Goal: Communication & Community: Answer question/provide support

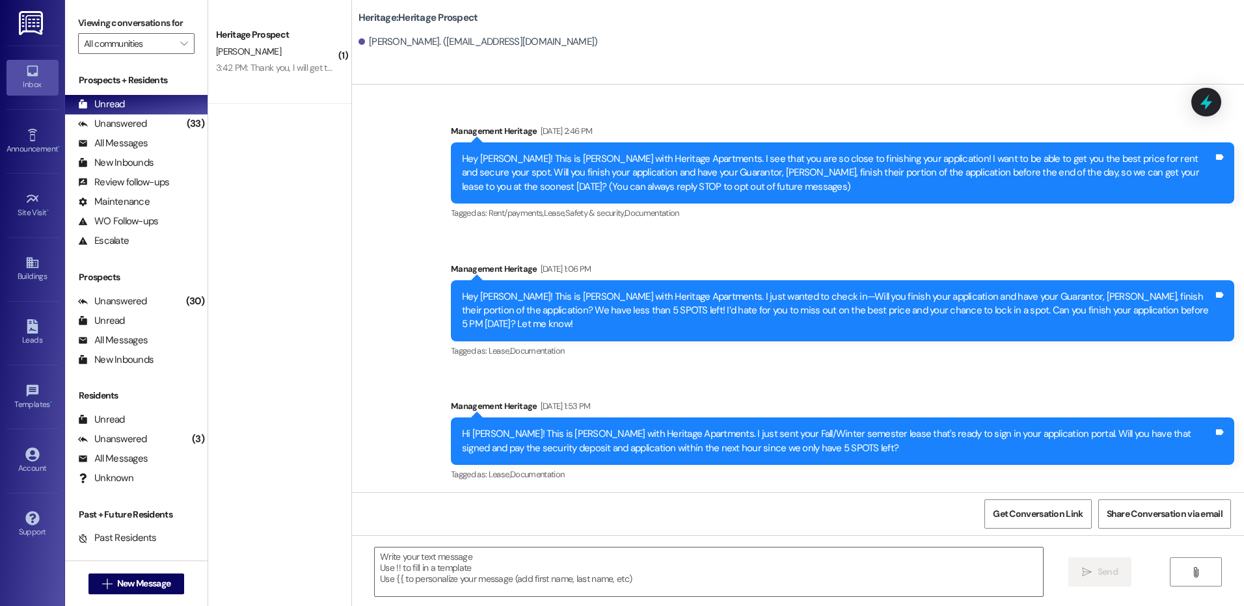
scroll to position [126, 0]
click at [114, 586] on span "New Message" at bounding box center [143, 584] width 59 height 14
type input "samuel boyd"
click div "Prospect: Samuel Boyd Property: Heritage"
click span "Create Message"
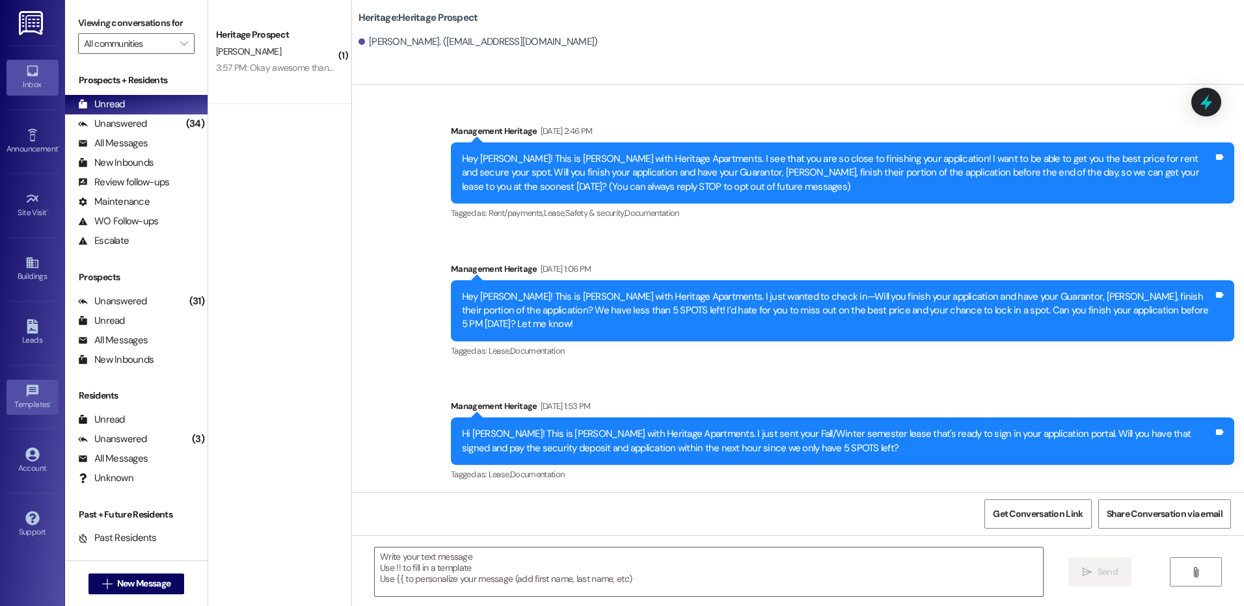
scroll to position [1962, 0]
click textarea
paste textarea "Hey Kandin! This is Paige with Heritage Apartments. I just sent your Fall payme…"
click textarea "Hey Kandin! This is Paige with Heritage Apartments. I just sent your Fall payme…"
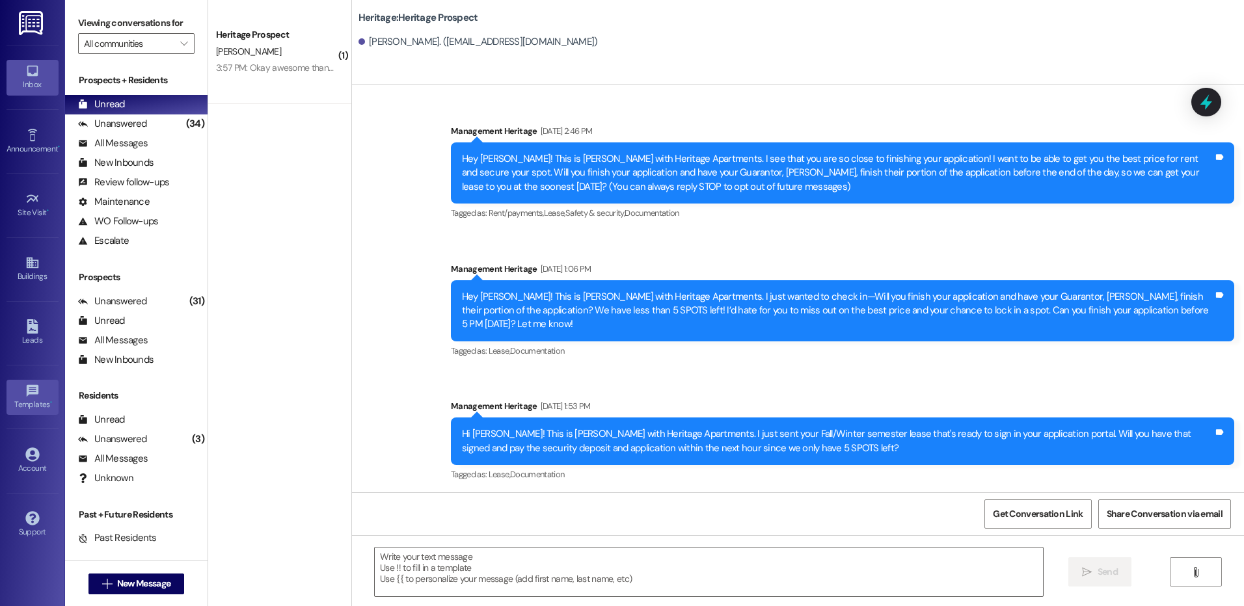
click textarea "Hey Samuel! This is Paige with Heritage Apartments. I just sent your Fall payme…"
type textarea "Hey Samuel! This is Paige with Heritage Apartments. I just sent your Fall payme…"
click at [1080, 562] on button " Send" at bounding box center [1099, 571] width 63 height 29
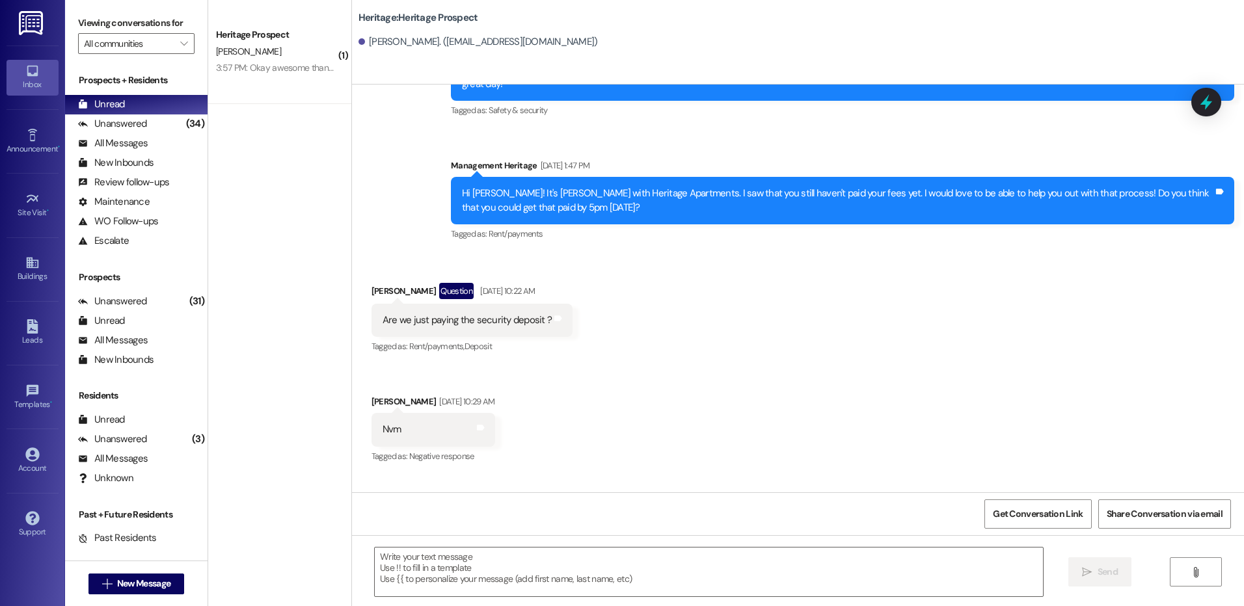
scroll to position [2054, 0]
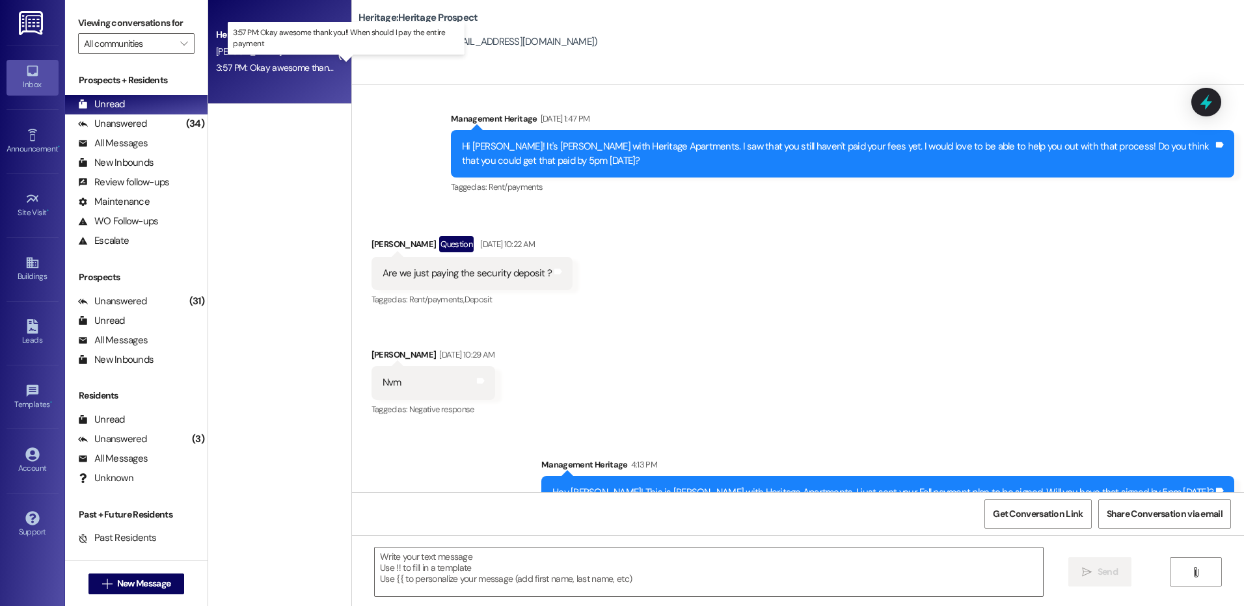
click at [248, 68] on div "3:57 PM: Okay awesome thank you!! When should I pay the entire payment 3:57 PM:…" at bounding box center [358, 68] width 284 height 12
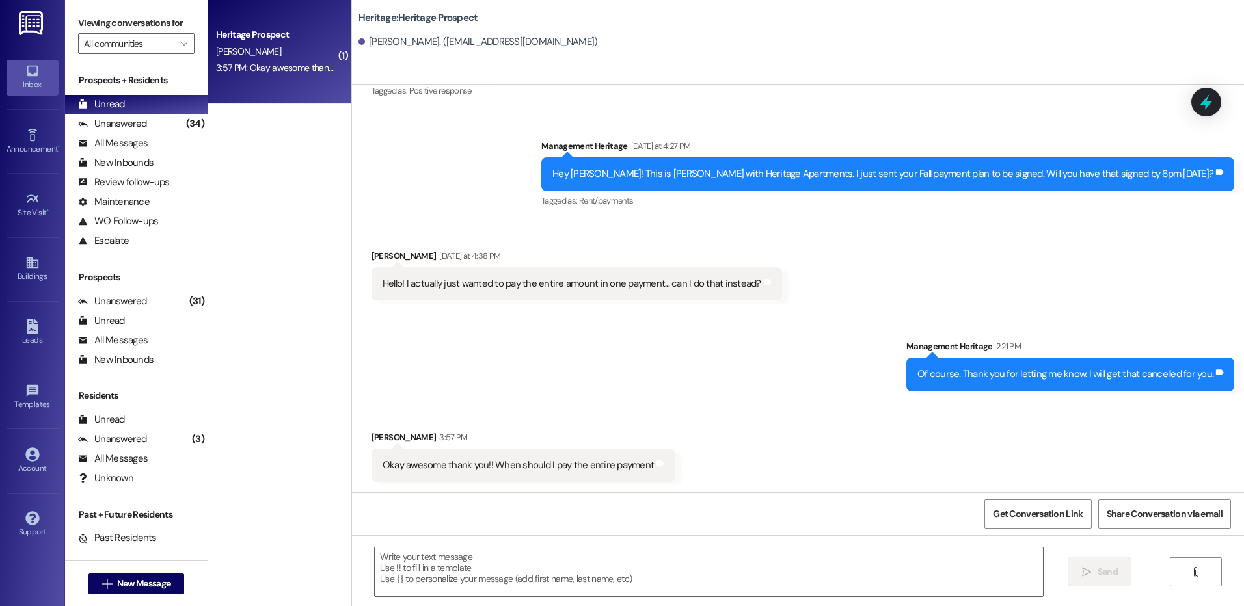
scroll to position [665, 0]
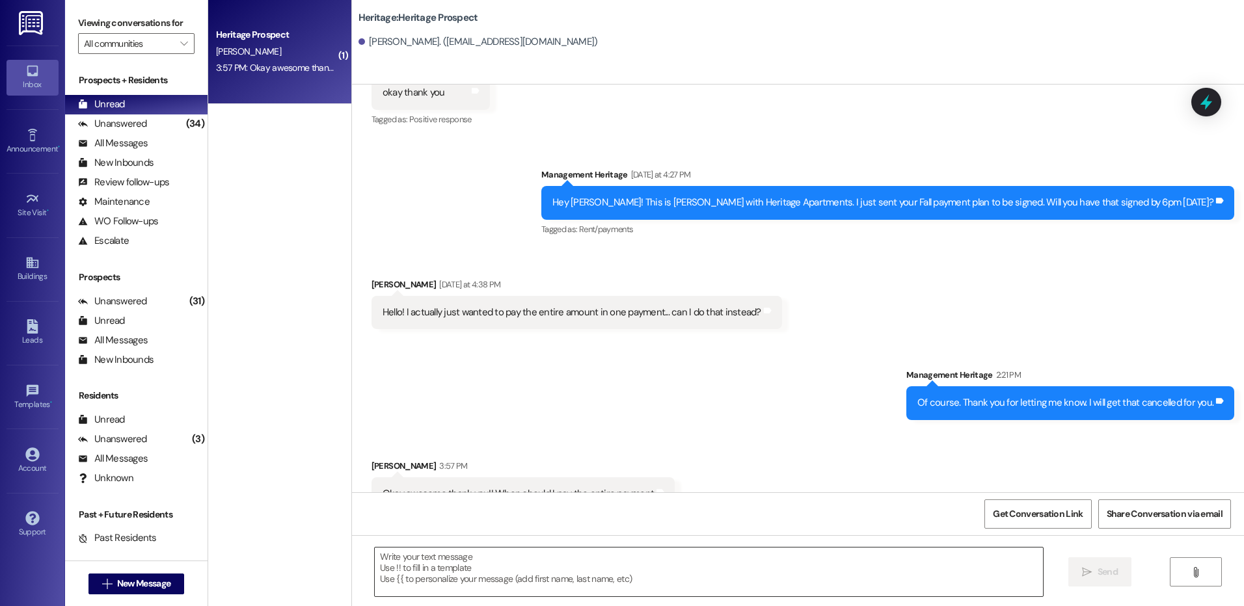
click at [483, 567] on textarea at bounding box center [708, 572] width 667 height 49
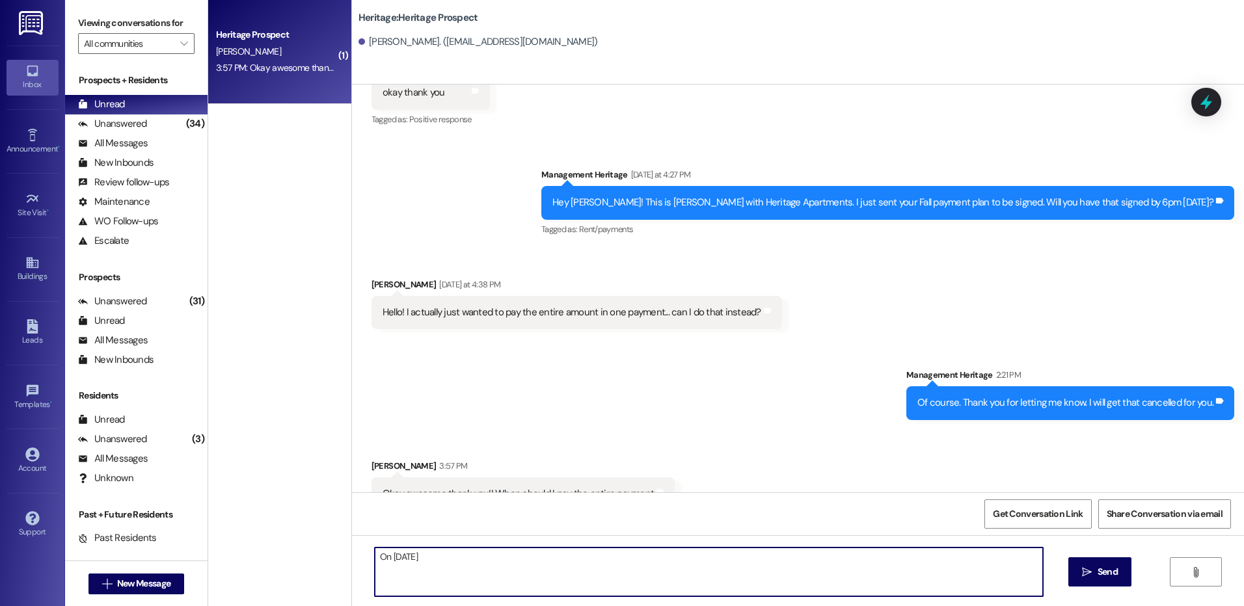
type textarea "On September 1st."
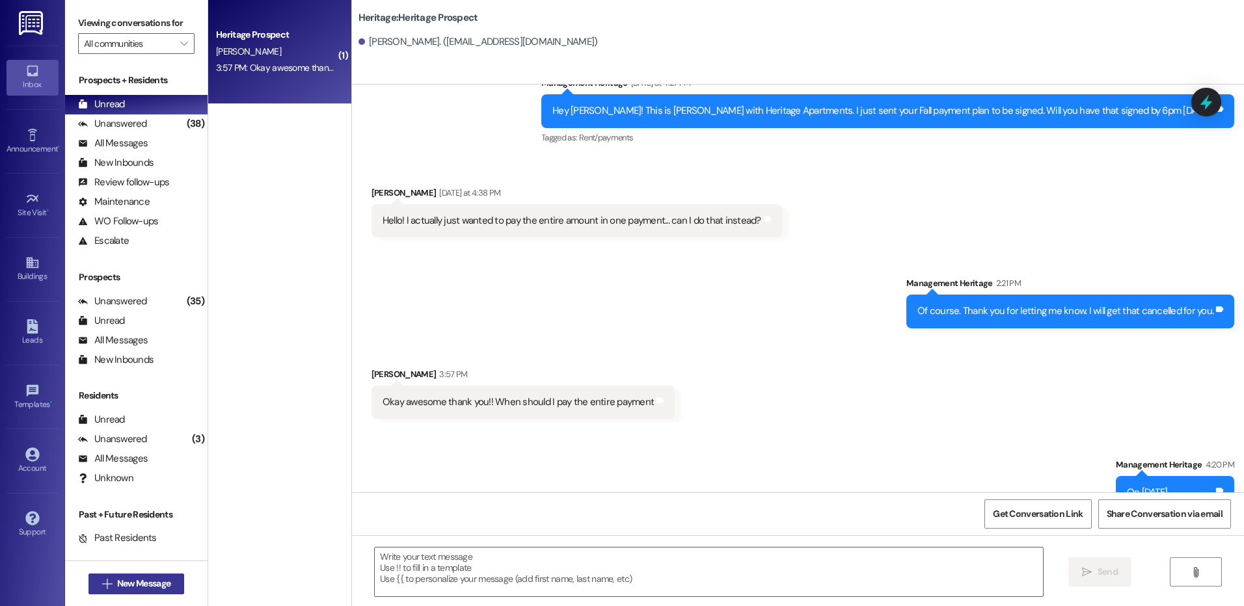
drag, startPoint x: 124, startPoint y: 600, endPoint x: 129, endPoint y: 591, distance: 10.2
click at [124, 600] on div " New Message" at bounding box center [136, 584] width 96 height 33
click at [129, 591] on button " New Message" at bounding box center [136, 584] width 96 height 21
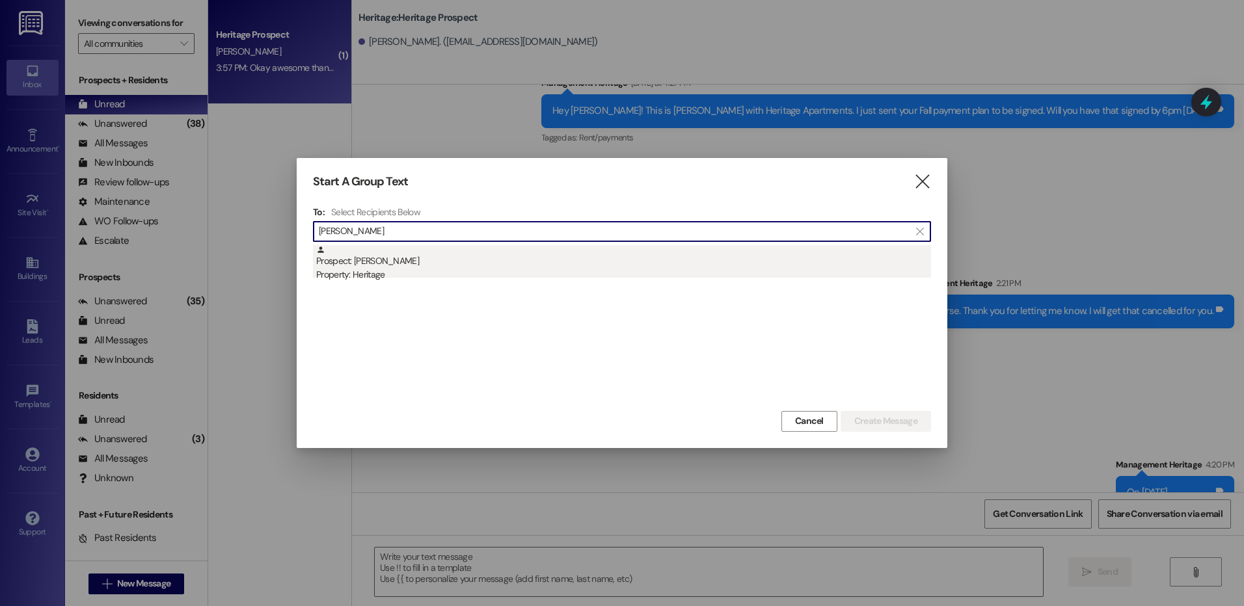
type input "eva garcia"
click at [510, 272] on div "Property: Heritage" at bounding box center [623, 275] width 615 height 14
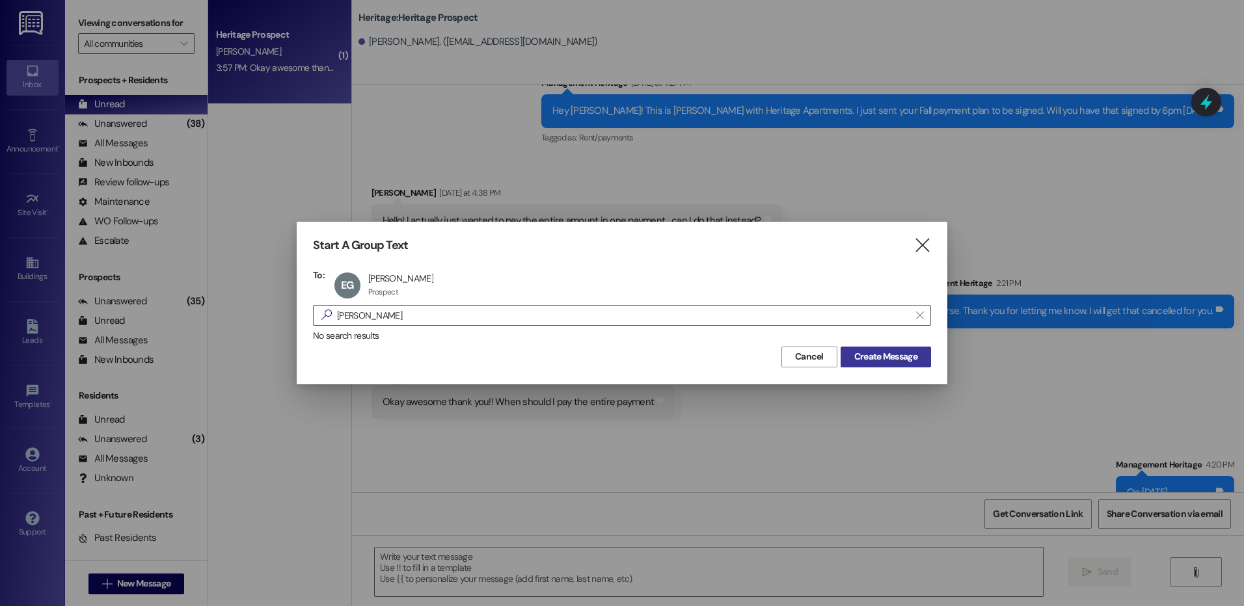
click at [890, 356] on span "Create Message" at bounding box center [885, 357] width 63 height 14
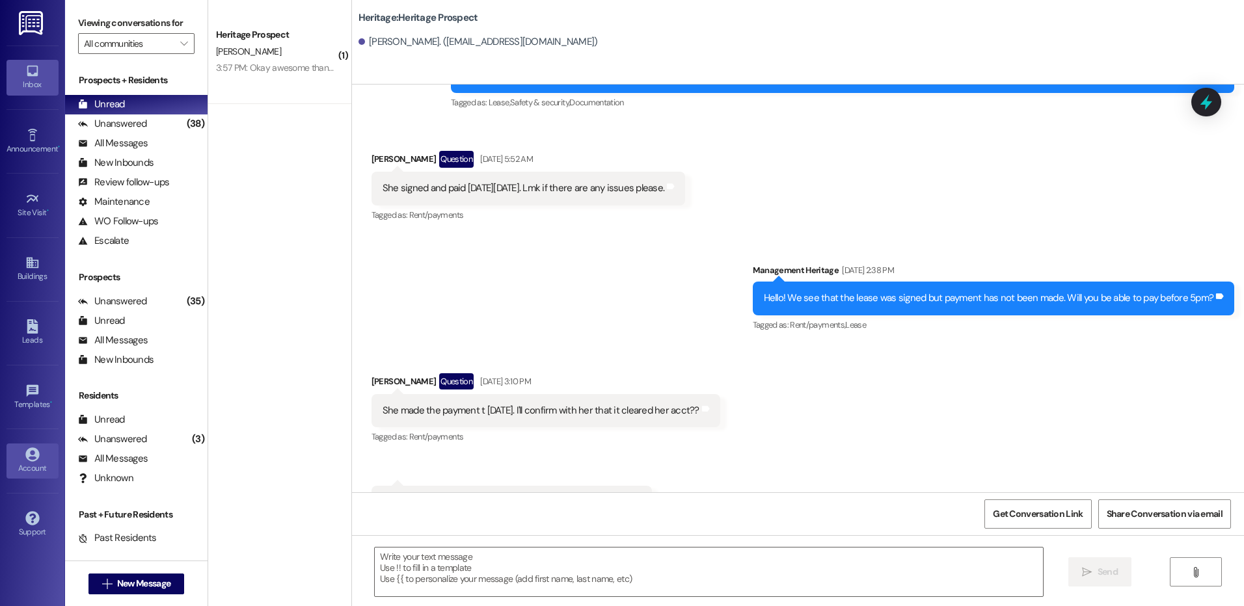
scroll to position [665, 0]
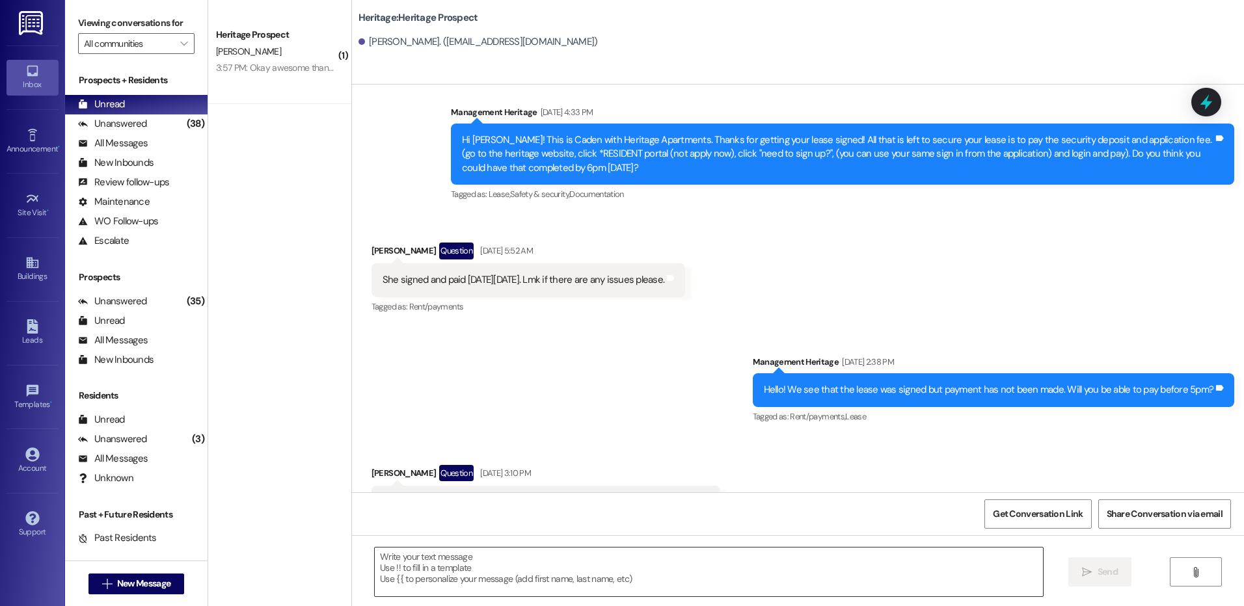
click at [469, 587] on textarea at bounding box center [708, 572] width 667 height 49
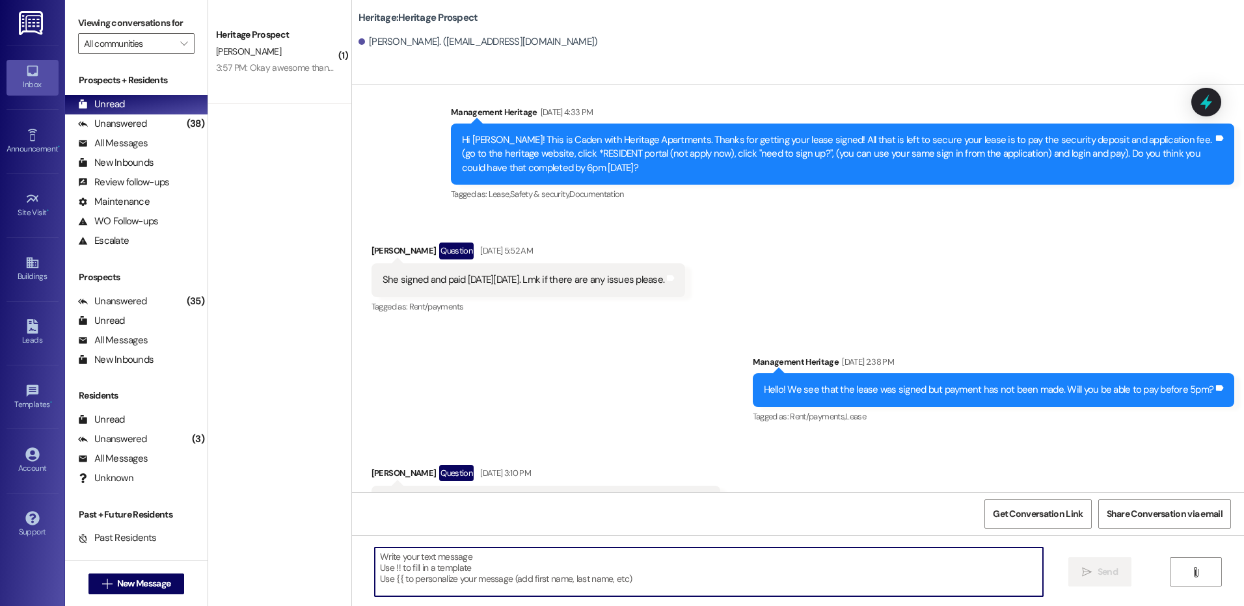
paste textarea "gagechild2@gmail.com"
type textarea "gagechild2@gmail.com"
click at [483, 582] on textarea at bounding box center [708, 572] width 667 height 49
paste textarea "Hey ____! This is Paige with Heritage Apartments. I just sent your ____ payment…"
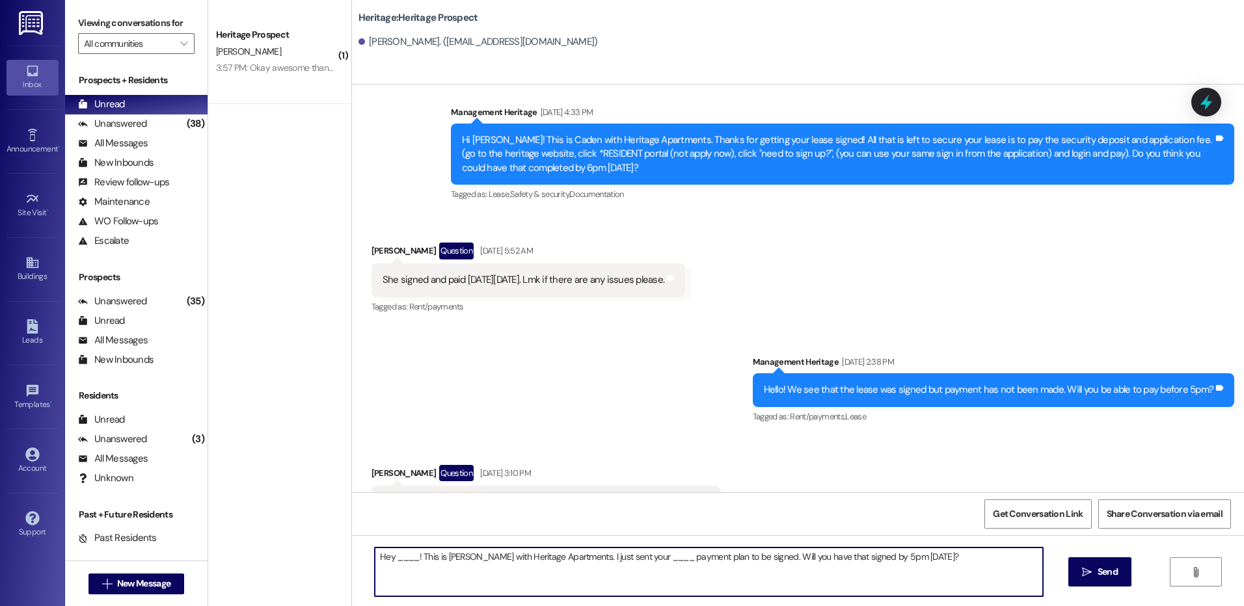
click at [397, 561] on textarea "Hey ____! This is Paige with Heritage Apartments. I just sent your ____ payment…" at bounding box center [708, 572] width 667 height 49
click at [617, 559] on textarea "Hey Eva! This is Paige with Heritage Apartments. I just sent your ____ payment …" at bounding box center [708, 572] width 667 height 49
click at [692, 557] on textarea "Hey Eva! This is Paige with Heritage Apartments. I just sent your Fall payment …" at bounding box center [708, 572] width 667 height 49
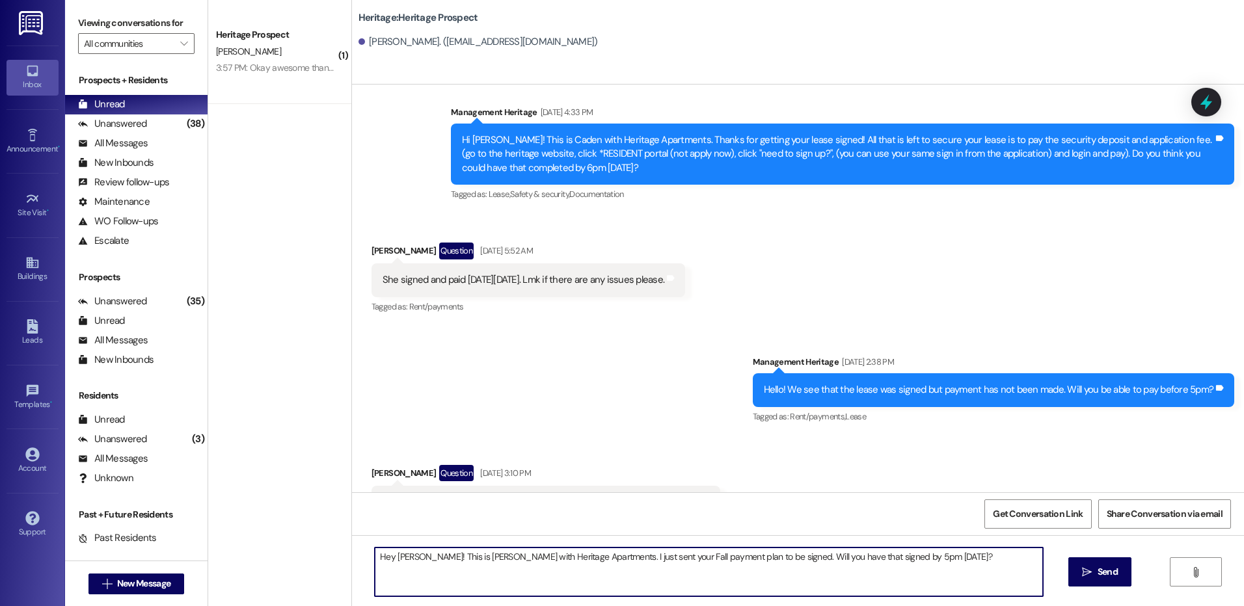
click at [692, 557] on textarea "Hey Eva! This is Paige with Heritage Apartments. I just sent your Fall payment …" at bounding box center [708, 572] width 667 height 49
type textarea "Hey Eva! This is Paige with Heritage Apartments. I just sent your Fall payment …"
click at [1101, 574] on span "Send" at bounding box center [1107, 572] width 20 height 14
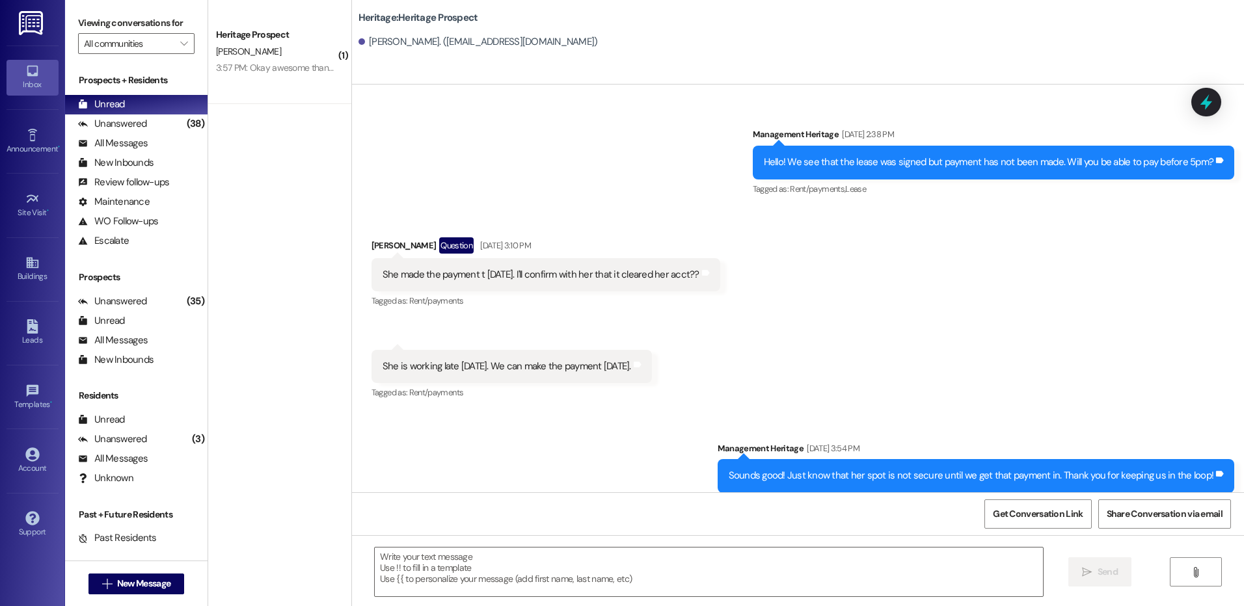
scroll to position [1123, 0]
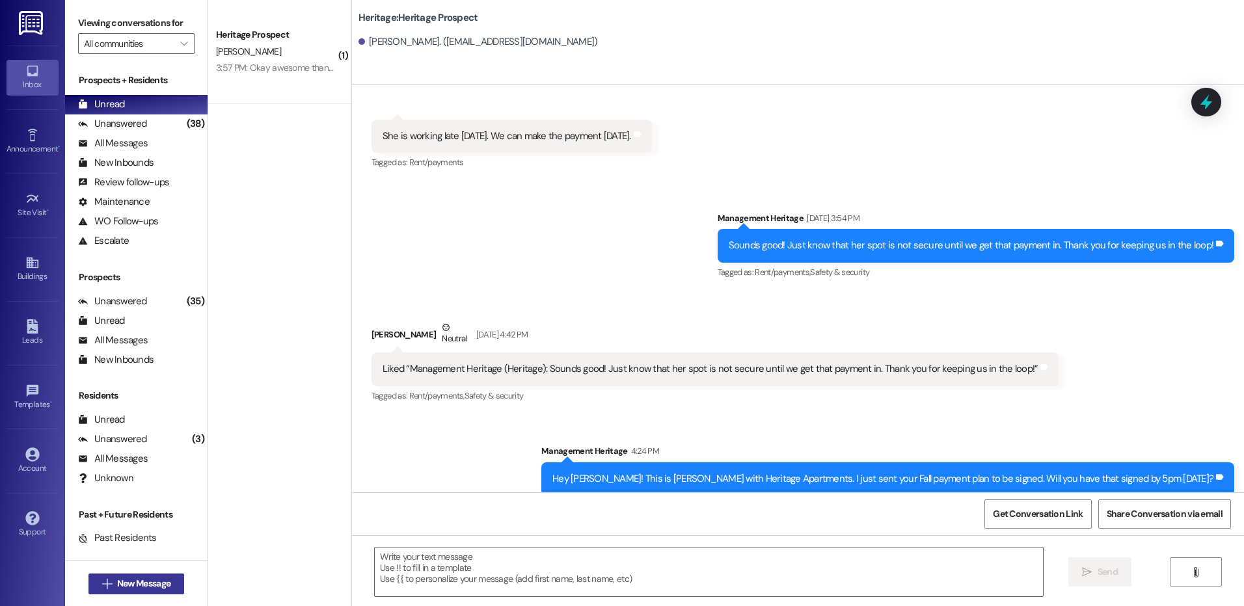
click at [139, 578] on span "New Message" at bounding box center [143, 584] width 53 height 14
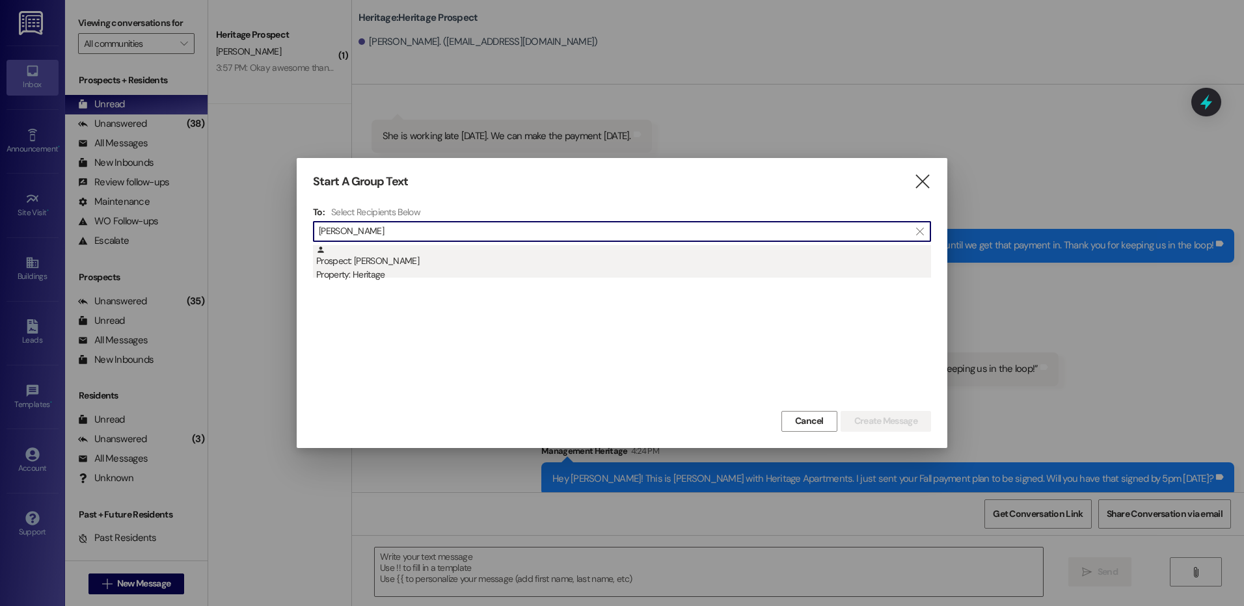
type input "lily th"
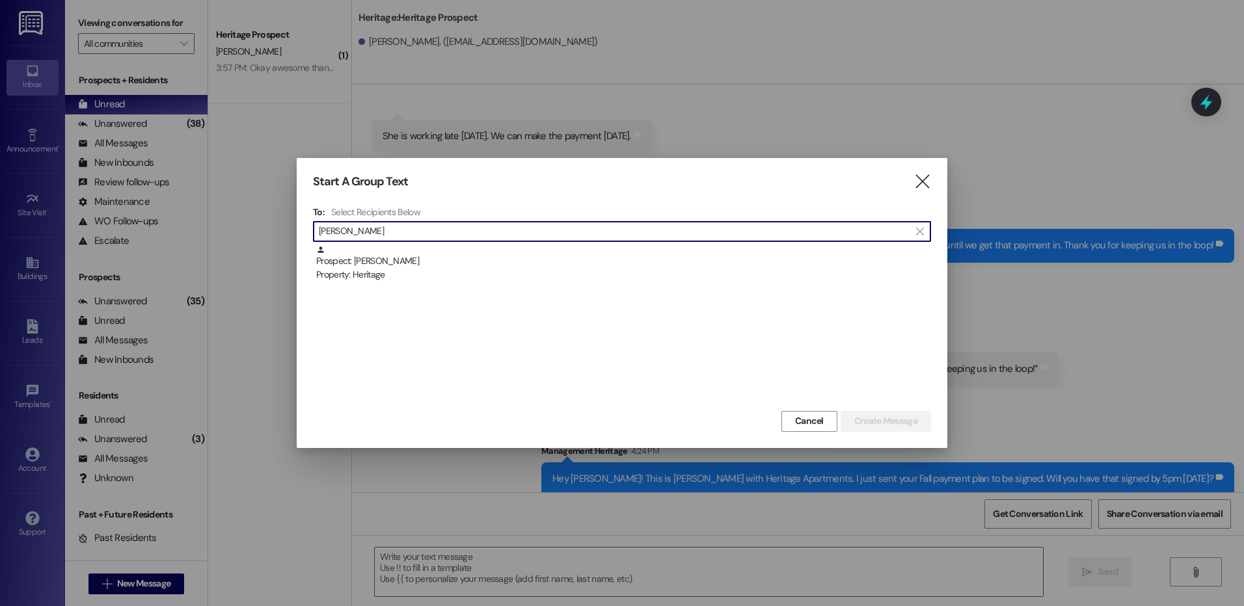
click at [500, 273] on div "Property: Heritage" at bounding box center [623, 275] width 615 height 14
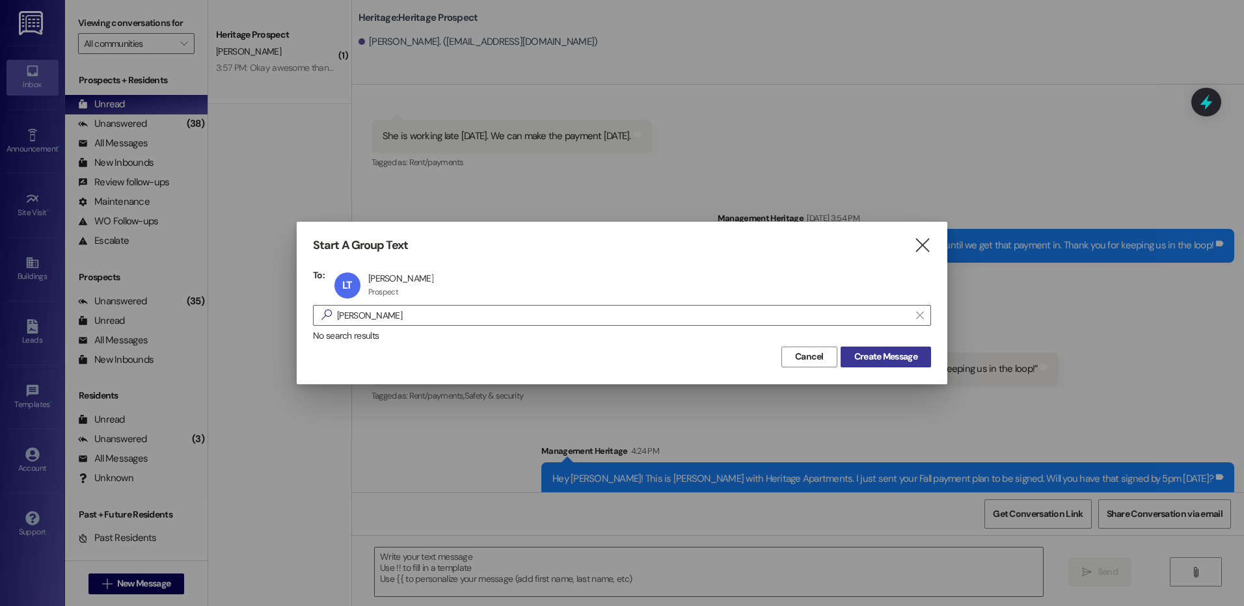
click at [865, 362] on span "Create Message" at bounding box center [885, 357] width 63 height 14
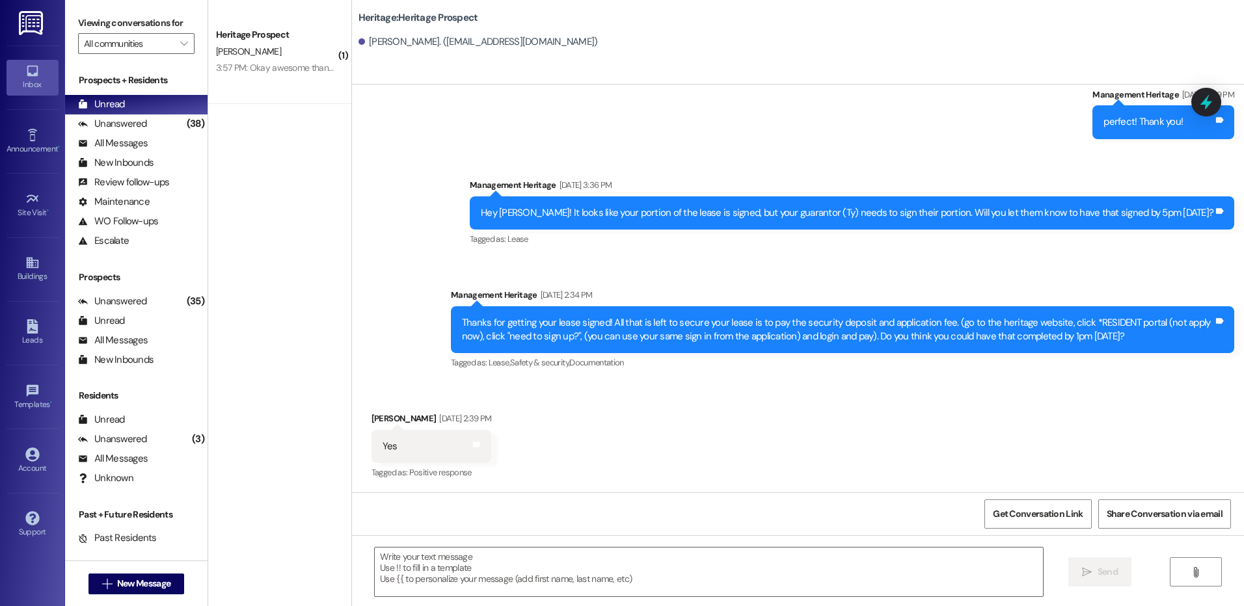
scroll to position [1166, 0]
click at [455, 565] on textarea at bounding box center [708, 572] width 667 height 49
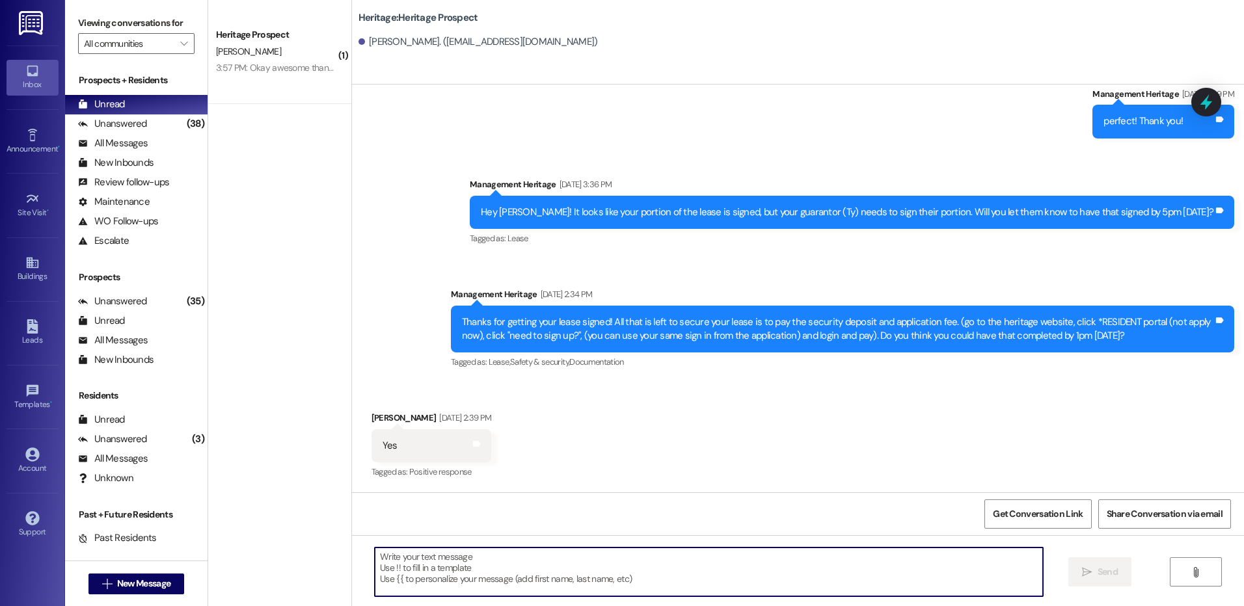
paste textarea "Hey Eva! This is Paige with Heritage Apartments. I just sent your Fall payment …"
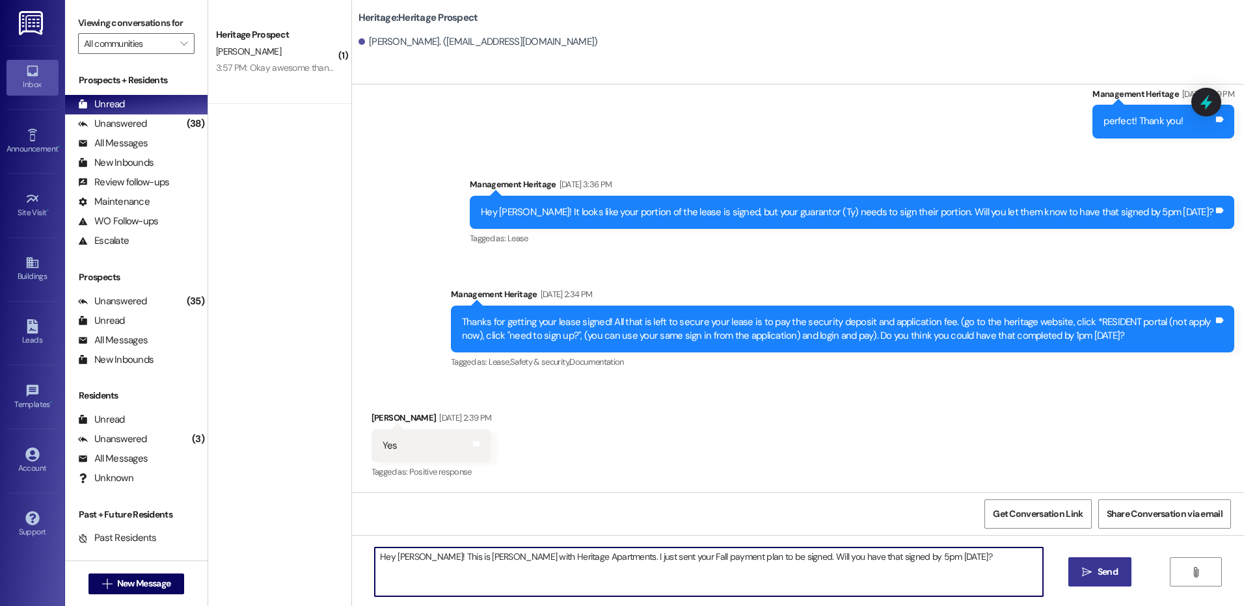
click at [390, 555] on textarea "Hey Eva! This is Paige with Heritage Apartments. I just sent your Fall payment …" at bounding box center [708, 572] width 667 height 49
click at [835, 555] on textarea "Hey Lily! This is Paige with Heritage Apartments. I just sent your Fall payment…" at bounding box center [708, 572] width 667 height 49
click at [872, 559] on textarea "Hey Lily! This is Paige with Heritage Apartments. I just sent your Fall payment…" at bounding box center [708, 572] width 667 height 49
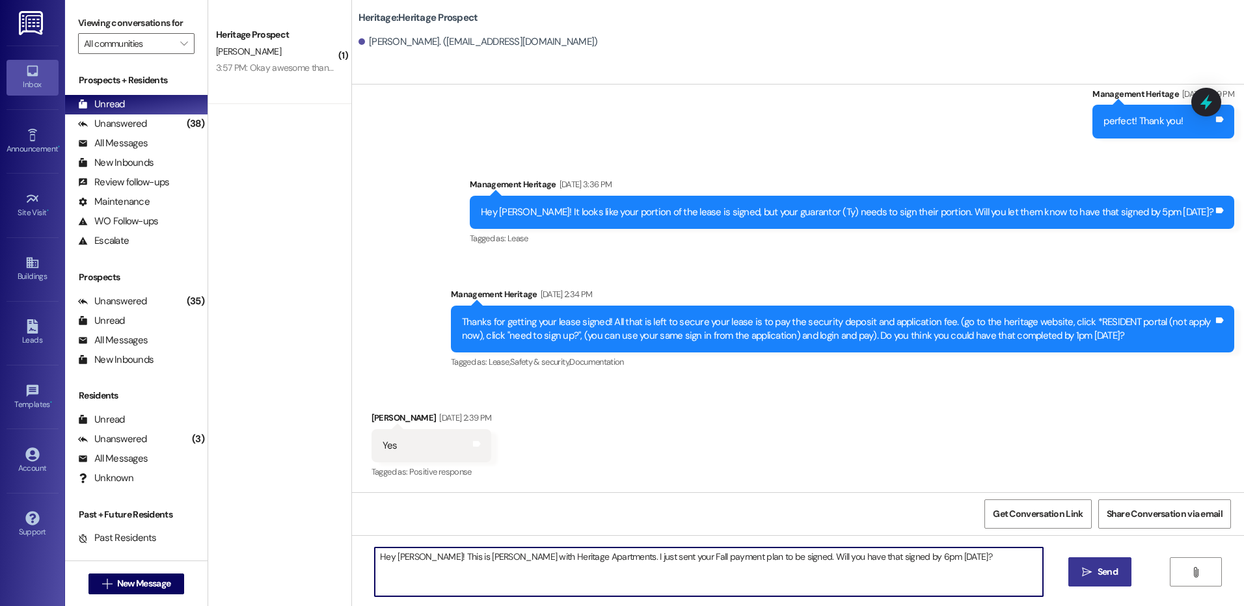
click at [872, 559] on textarea "Hey Lily! This is Paige with Heritage Apartments. I just sent your Fall payment…" at bounding box center [708, 572] width 667 height 49
type textarea "Hey Lily! This is Paige with Heritage Apartments. I just sent your Fall payment…"
click at [1086, 569] on icon "" at bounding box center [1087, 572] width 10 height 10
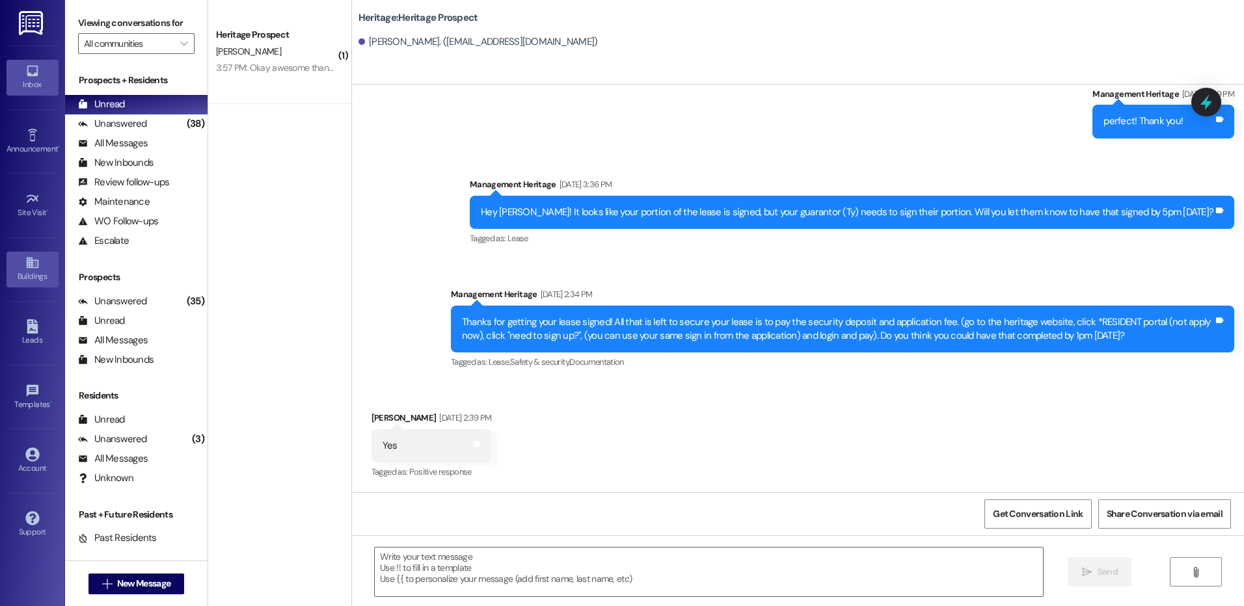
scroll to position [1165, 0]
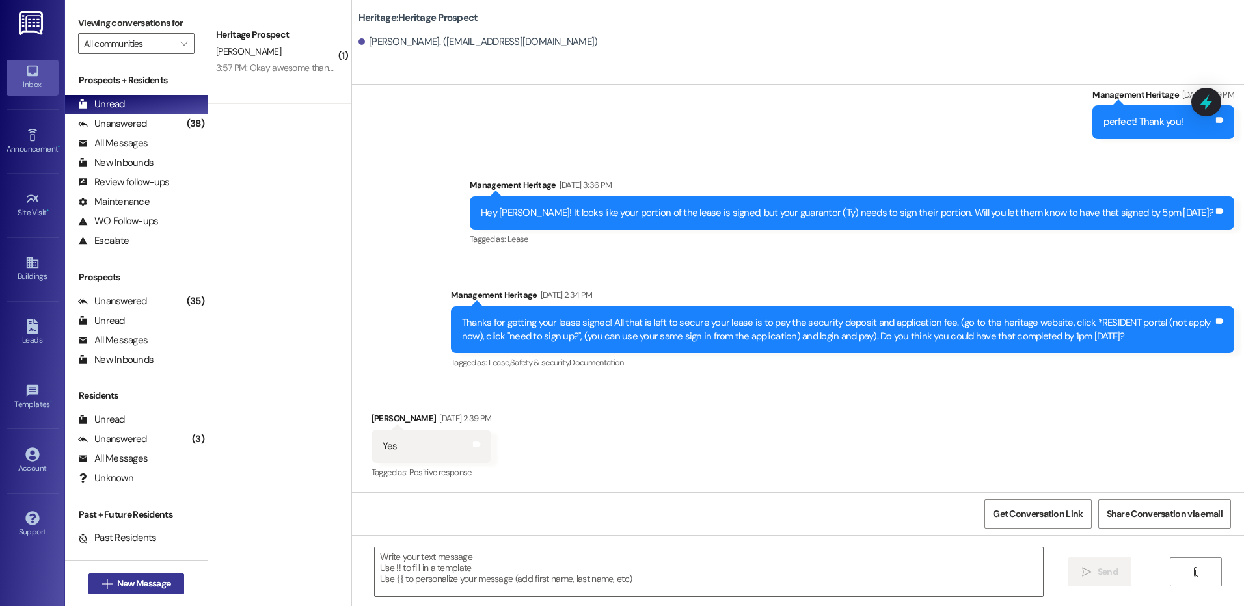
click at [122, 587] on span "New Message" at bounding box center [143, 584] width 53 height 14
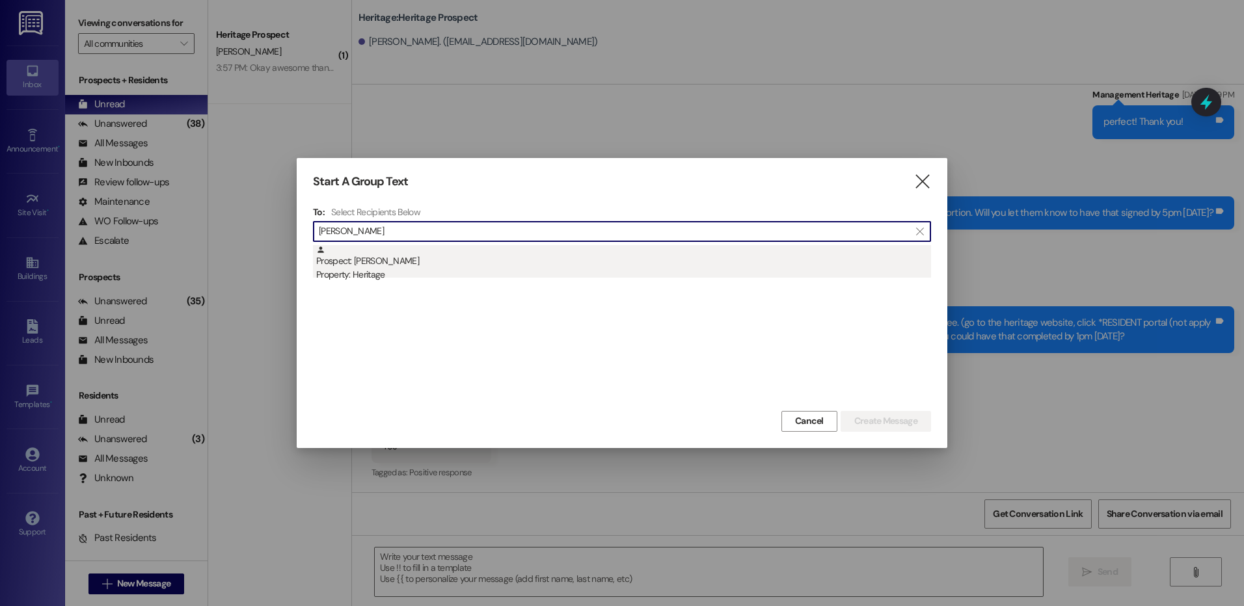
type input "emily nail"
click at [435, 258] on div "Prospect: Emily Naillon Property: Heritage" at bounding box center [623, 263] width 615 height 37
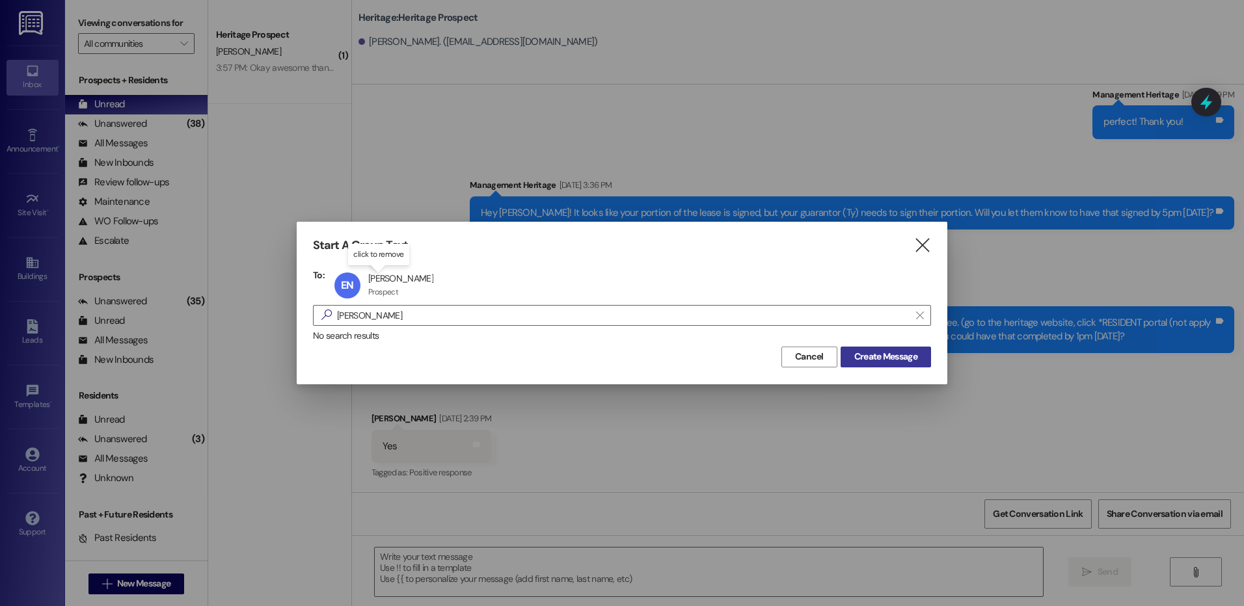
click at [854, 356] on span "Create Message" at bounding box center [885, 357] width 63 height 14
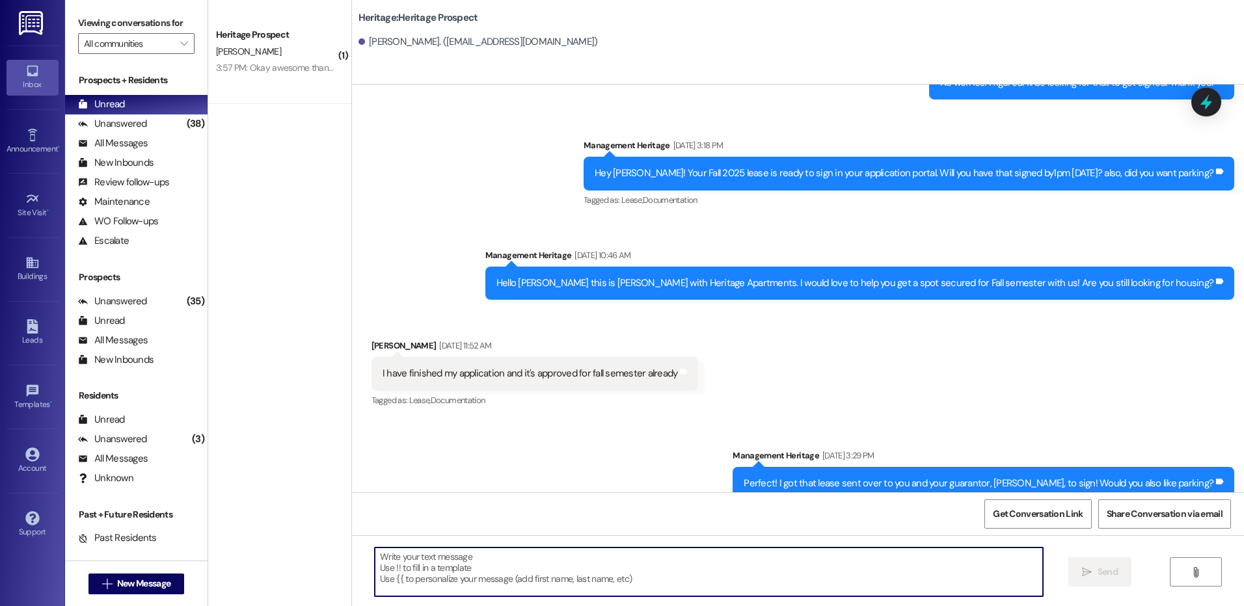
click at [440, 560] on textarea at bounding box center [708, 572] width 667 height 49
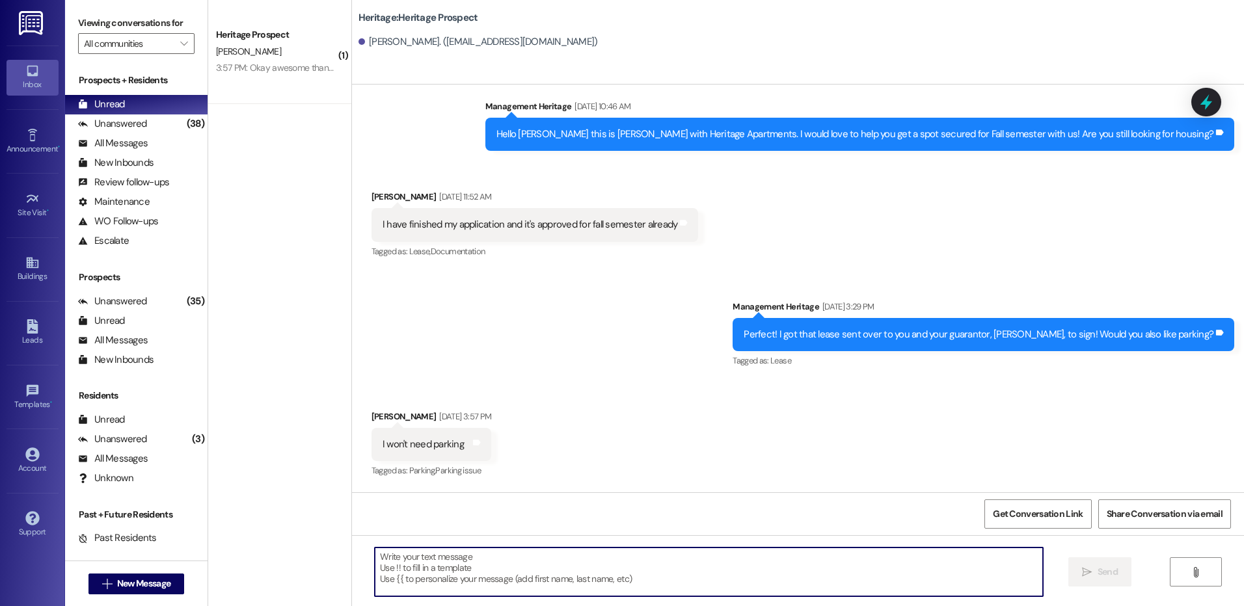
scroll to position [1401, 0]
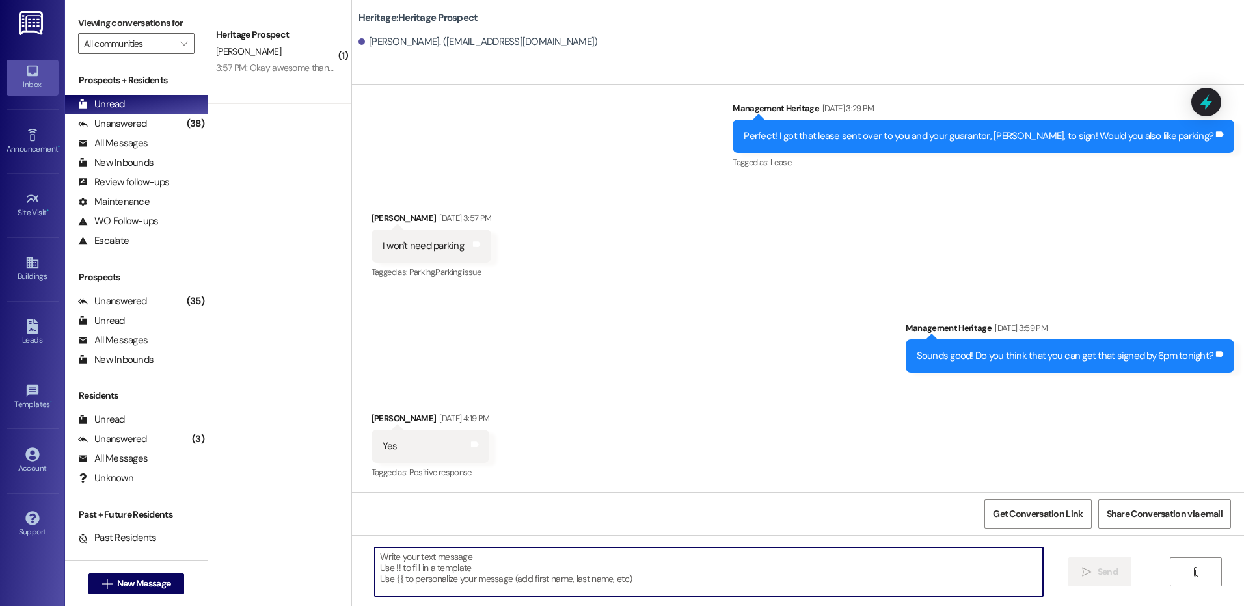
paste textarea "Hey Lily! This is Paige with Heritage Apartments. I just sent your Fall payment…"
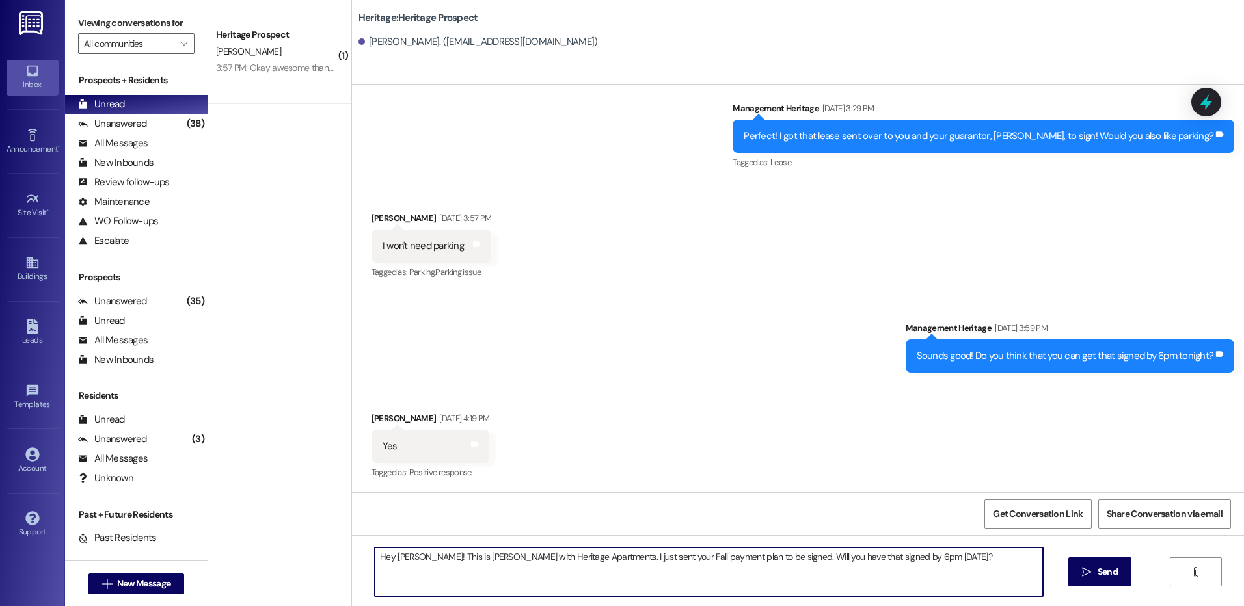
click at [388, 559] on textarea "Hey Lily! This is Paige with Heritage Apartments. I just sent your Fall payment…" at bounding box center [708, 572] width 667 height 49
click at [389, 559] on textarea "Hey Emily! This is Paige with Heritage Apartments. I just sent your Fall paymen…" at bounding box center [708, 572] width 667 height 49
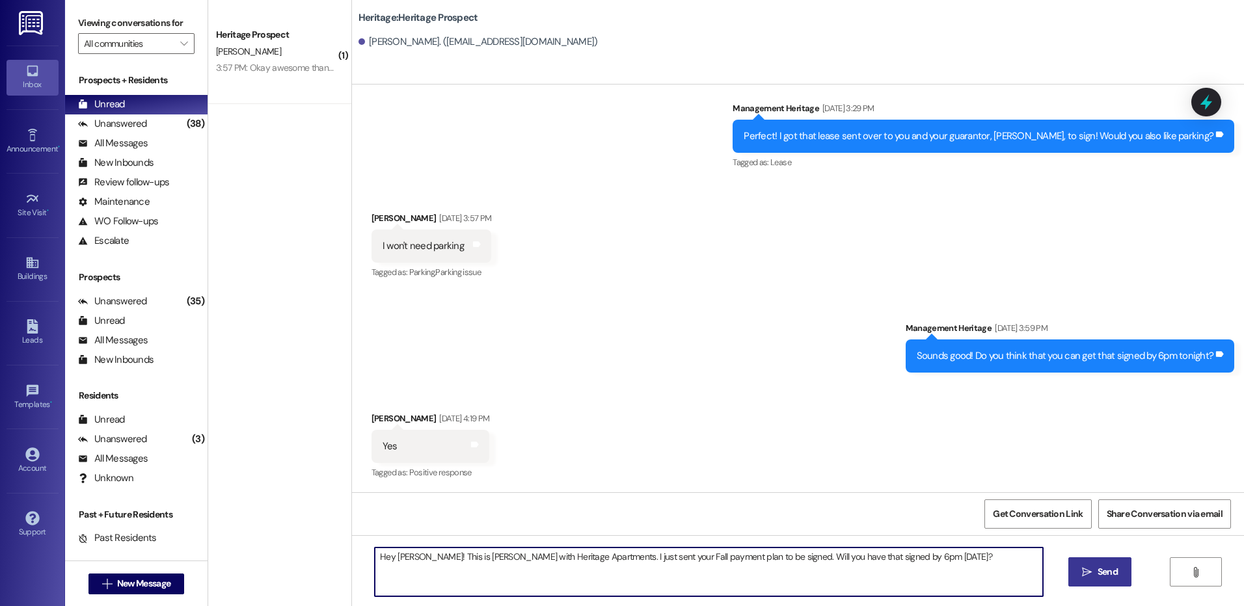
type textarea "Hey Emily! This is Paige with Heritage Apartments. I just sent your Fall paymen…"
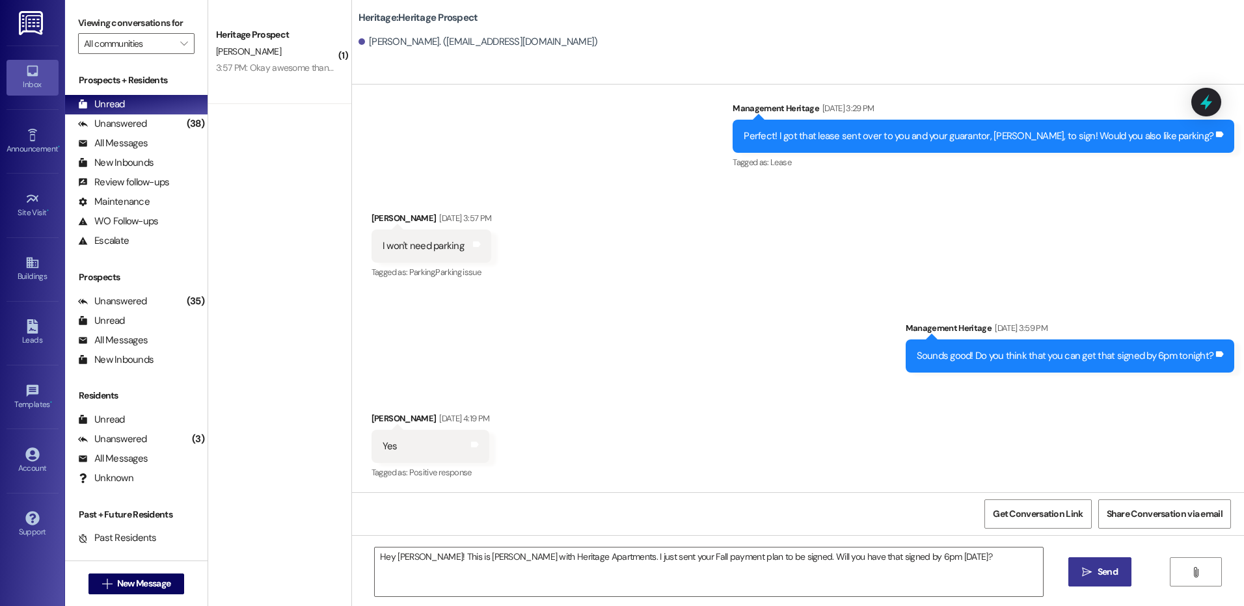
click at [1107, 582] on button " Send" at bounding box center [1099, 571] width 63 height 29
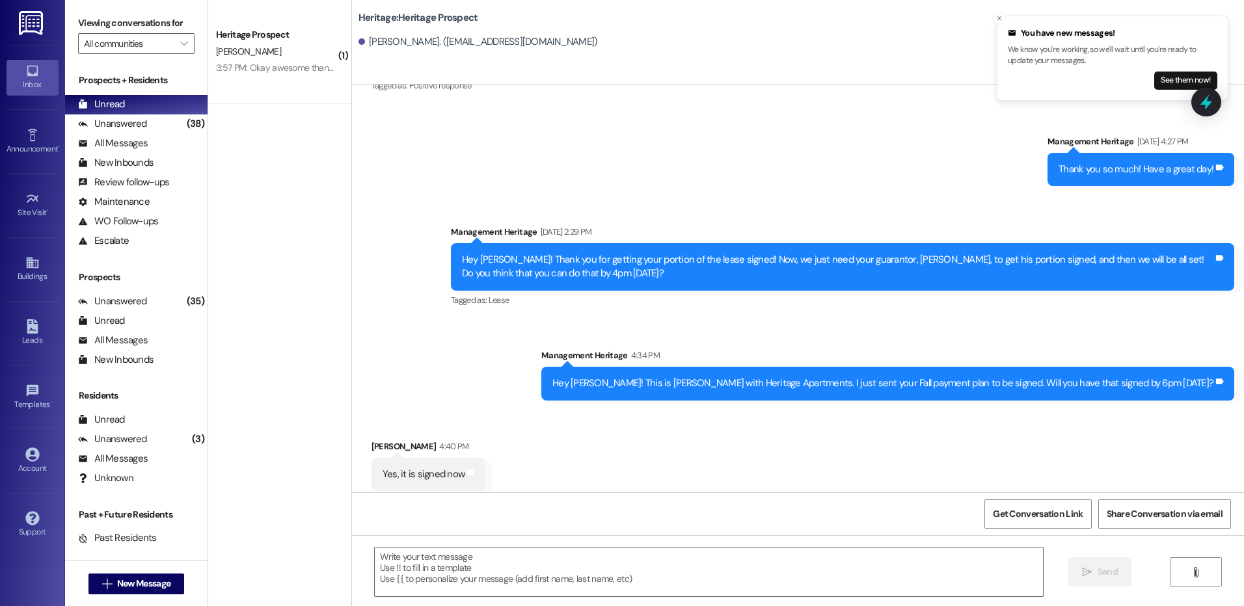
scroll to position [1797, 0]
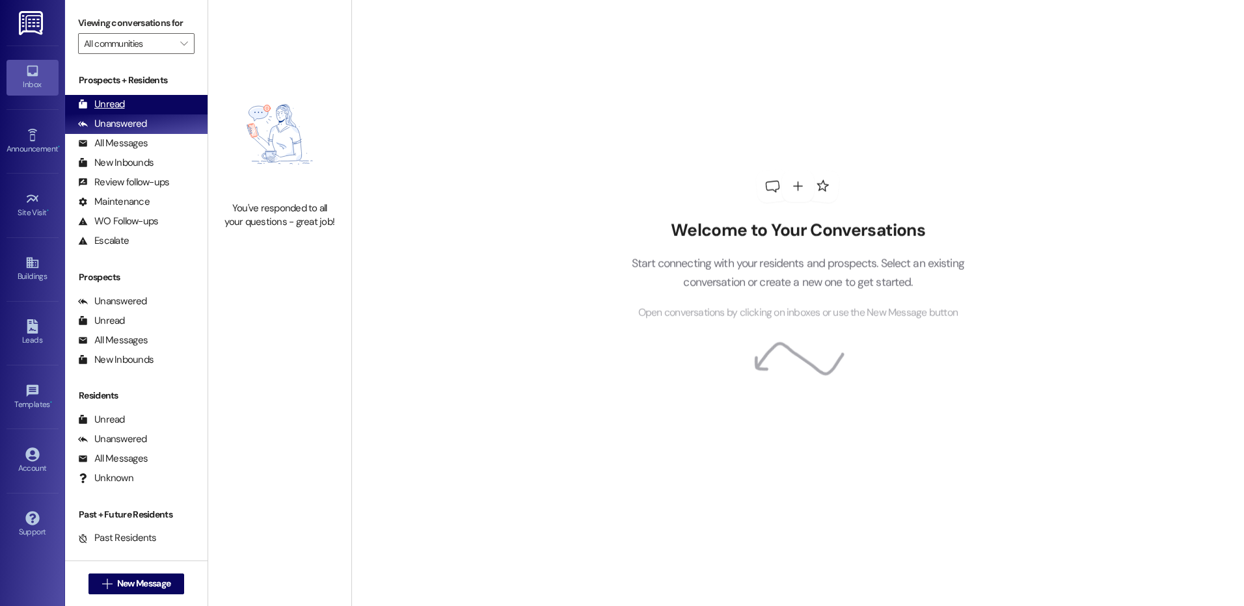
drag, startPoint x: 131, startPoint y: 121, endPoint x: 137, endPoint y: 101, distance: 20.6
click at [137, 101] on div "Unread (0)" at bounding box center [136, 105] width 142 height 20
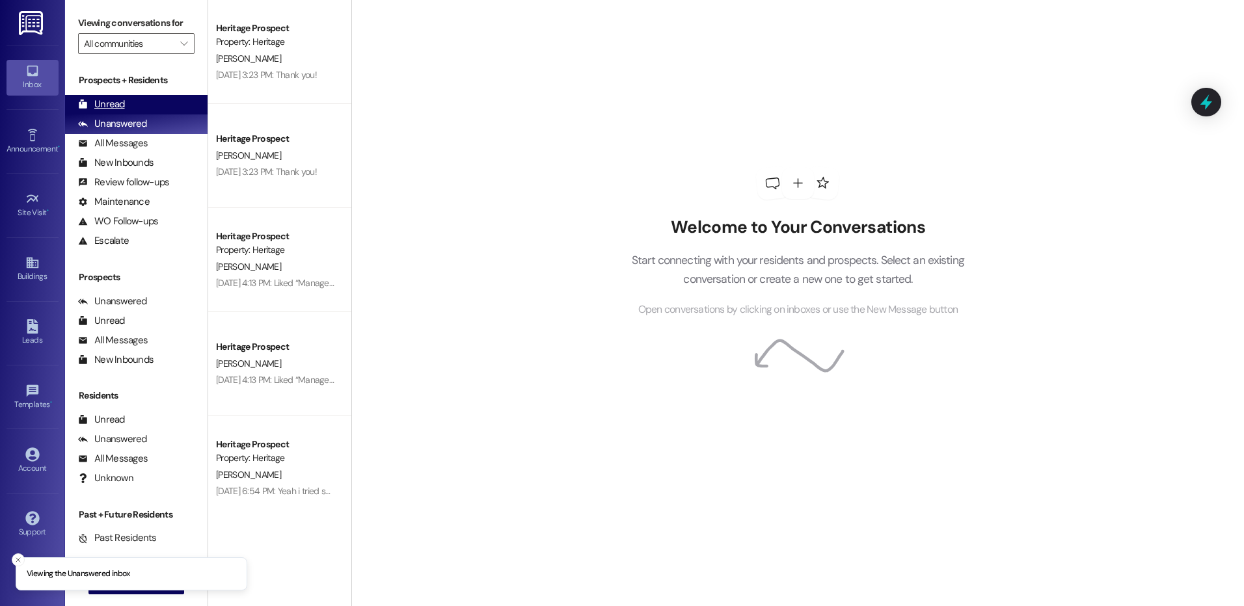
click at [100, 101] on div "Unread" at bounding box center [101, 105] width 47 height 14
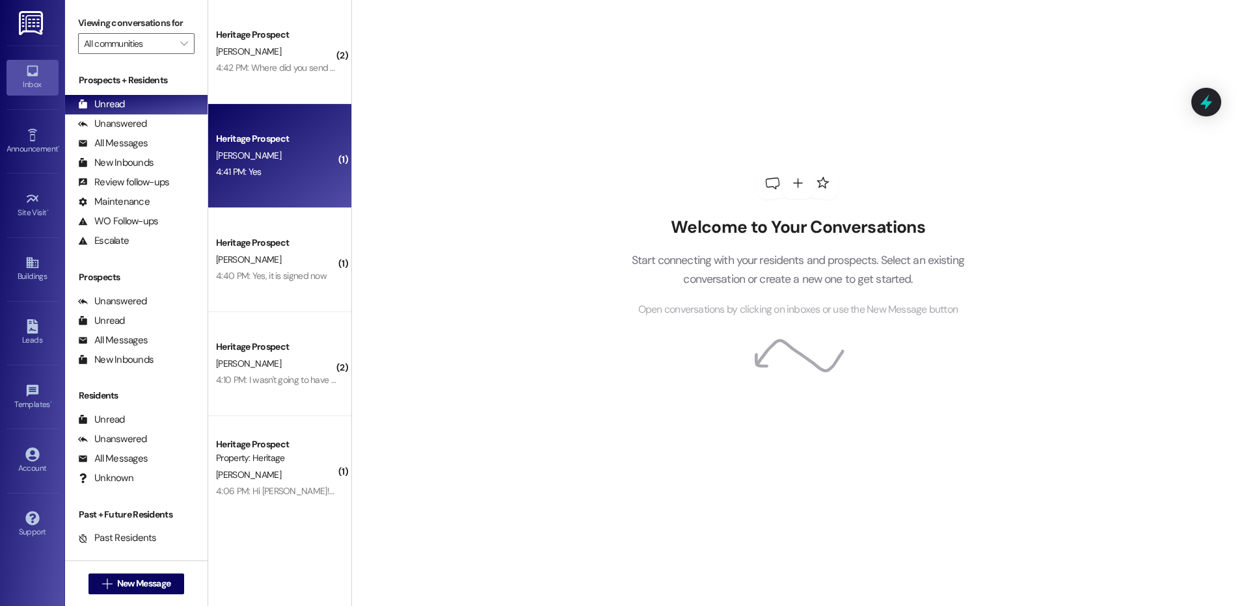
click at [254, 187] on div "Heritage Prospect L. Thompson 4:41 PM: Yes 4:41 PM: Yes" at bounding box center [279, 156] width 143 height 104
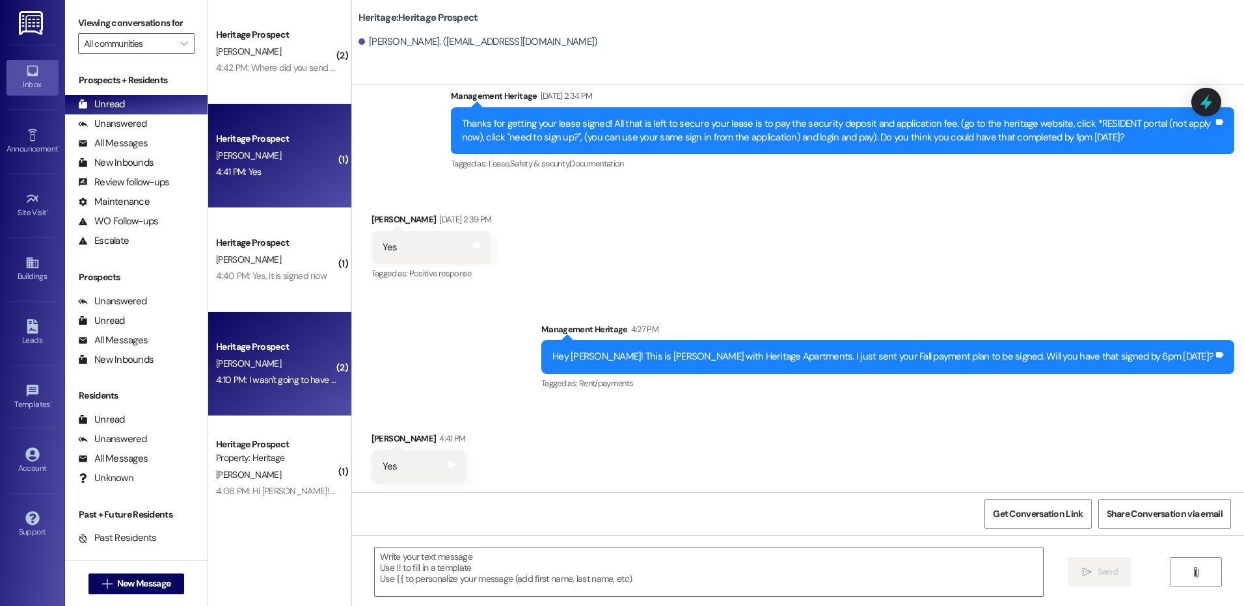
scroll to position [1365, 0]
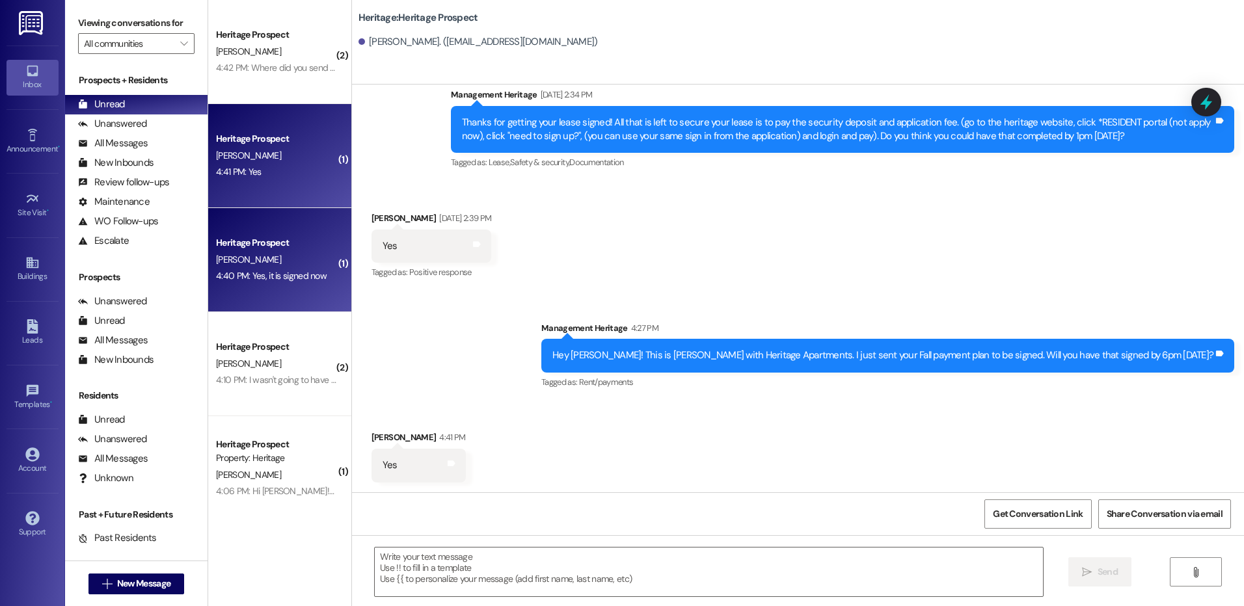
click at [271, 259] on div "E. Naillon" at bounding box center [276, 260] width 123 height 16
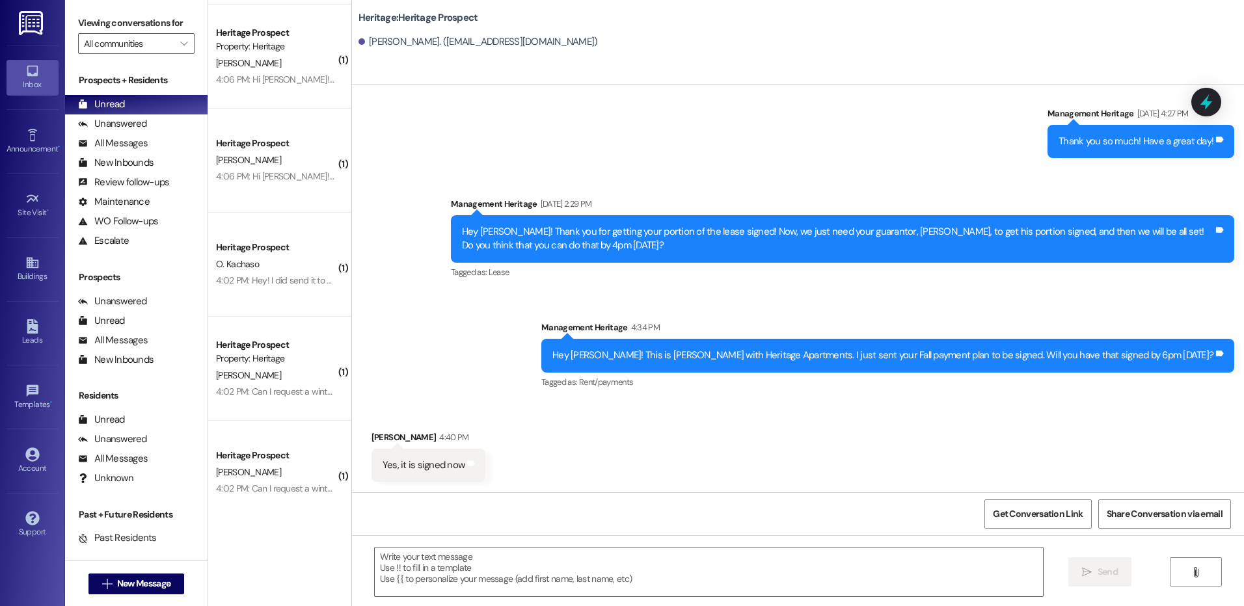
scroll to position [423, 0]
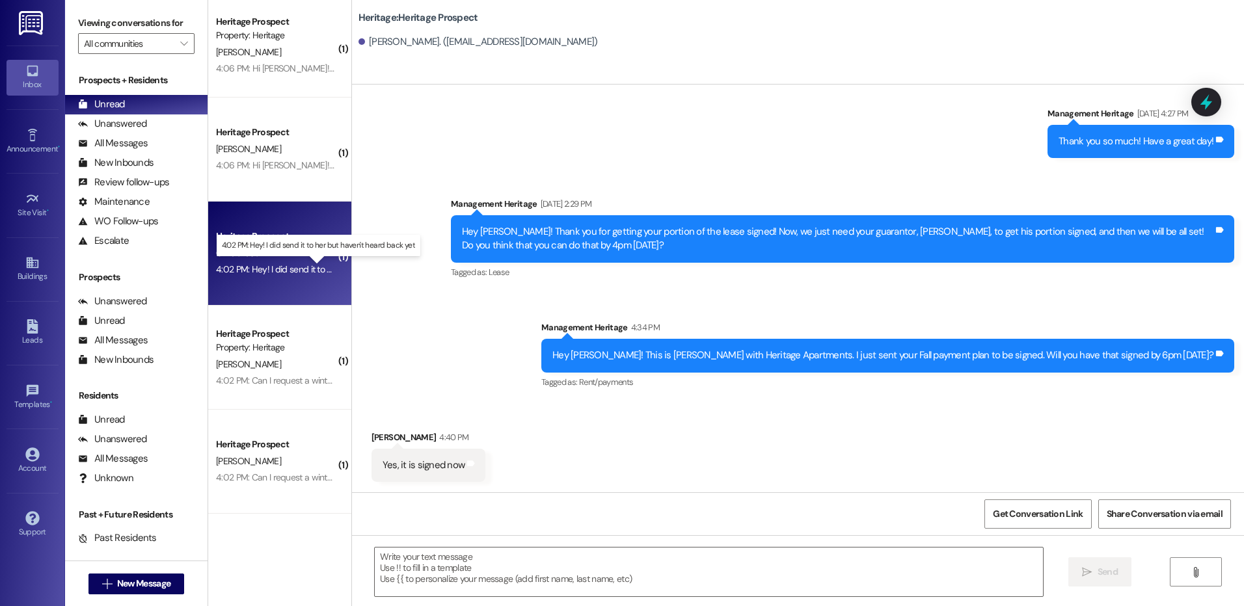
click at [287, 268] on div "4:02 PM: Hey! I did send it to her but haven't heard back yet 4:02 PM: Hey! I d…" at bounding box center [329, 269] width 226 height 12
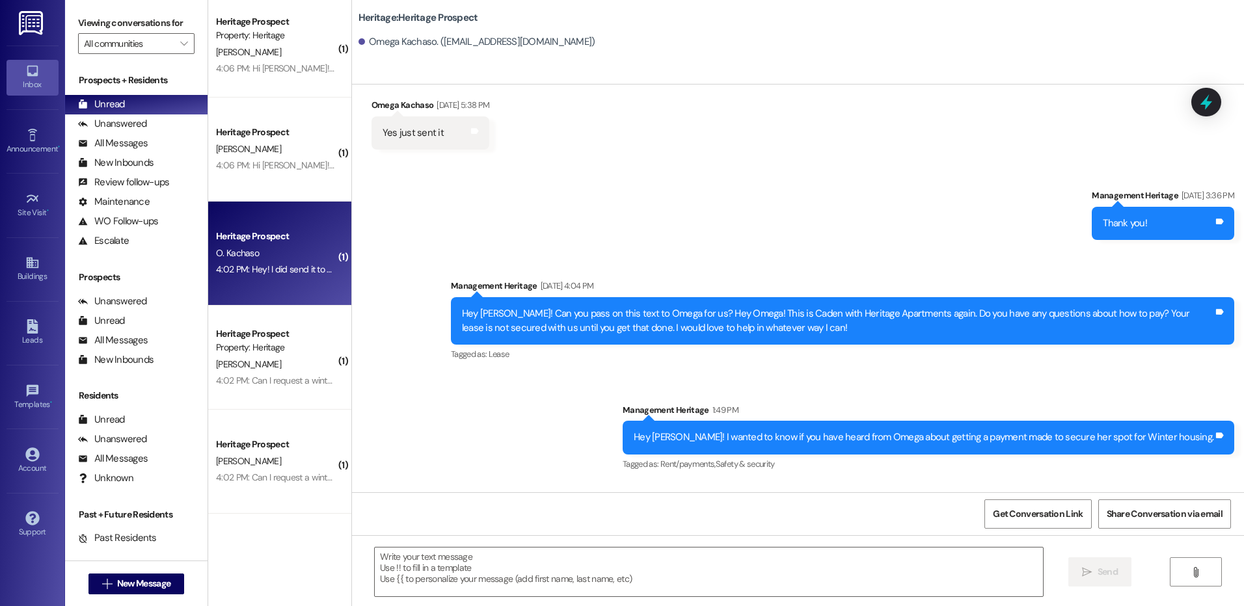
scroll to position [3252, 0]
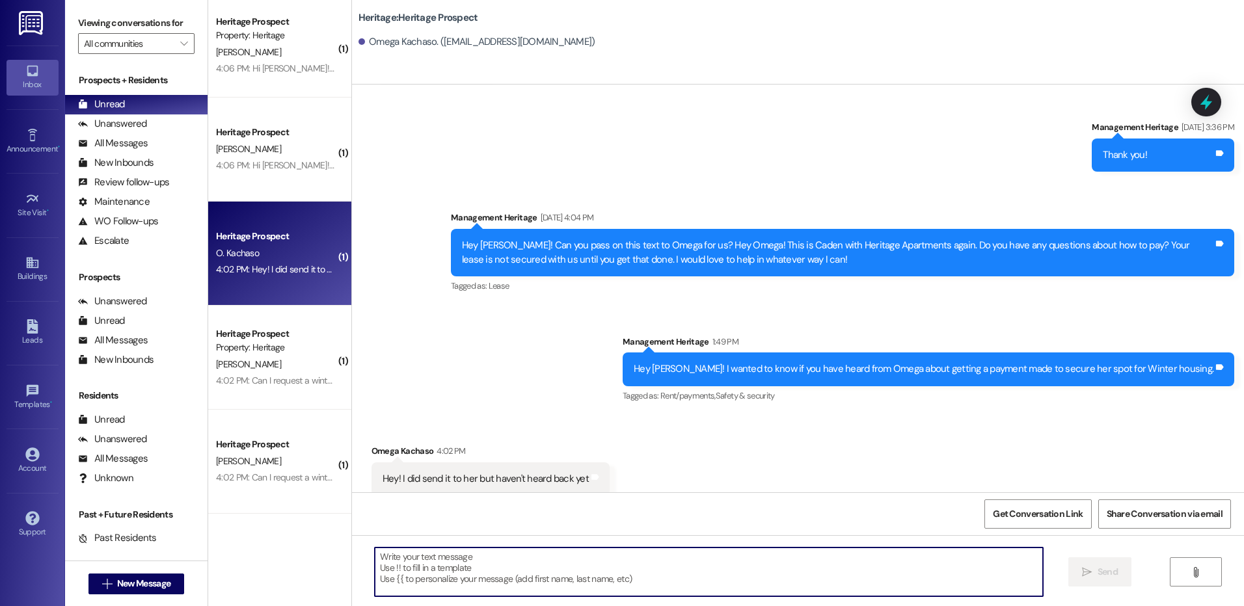
click at [441, 582] on textarea at bounding box center [708, 572] width 667 height 49
type textarea "Thank you for the update."
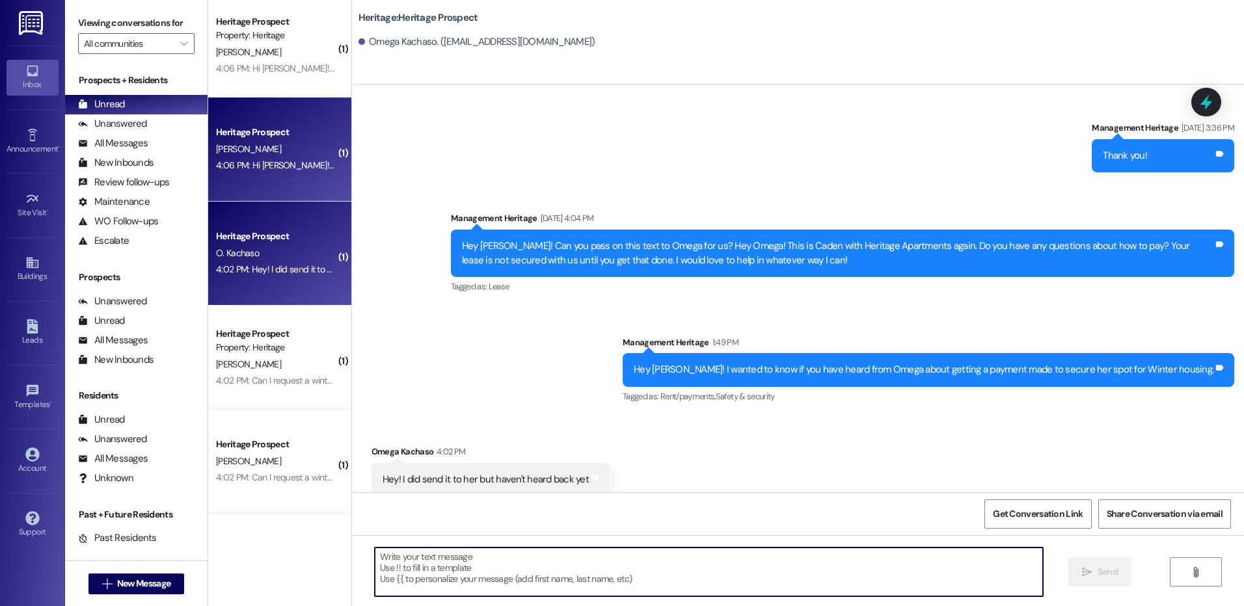
click at [273, 172] on div "4:06 PM: Hi Paige! I just signed it, thank you! 4:06 PM: Hi Paige! I just signe…" at bounding box center [276, 165] width 123 height 16
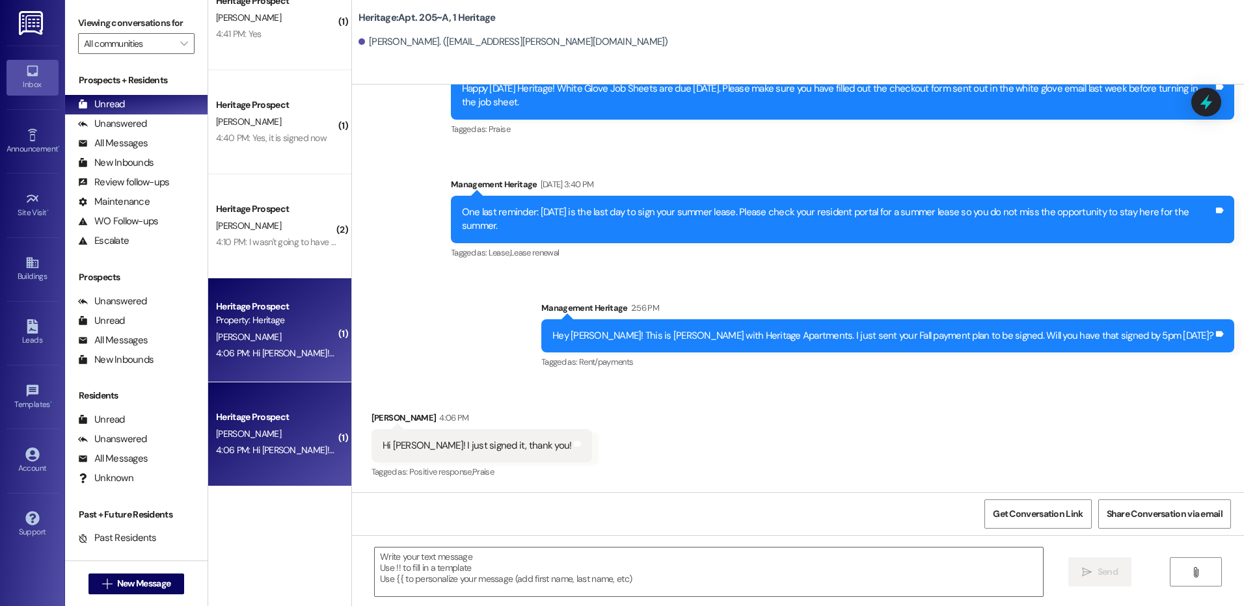
scroll to position [33, 0]
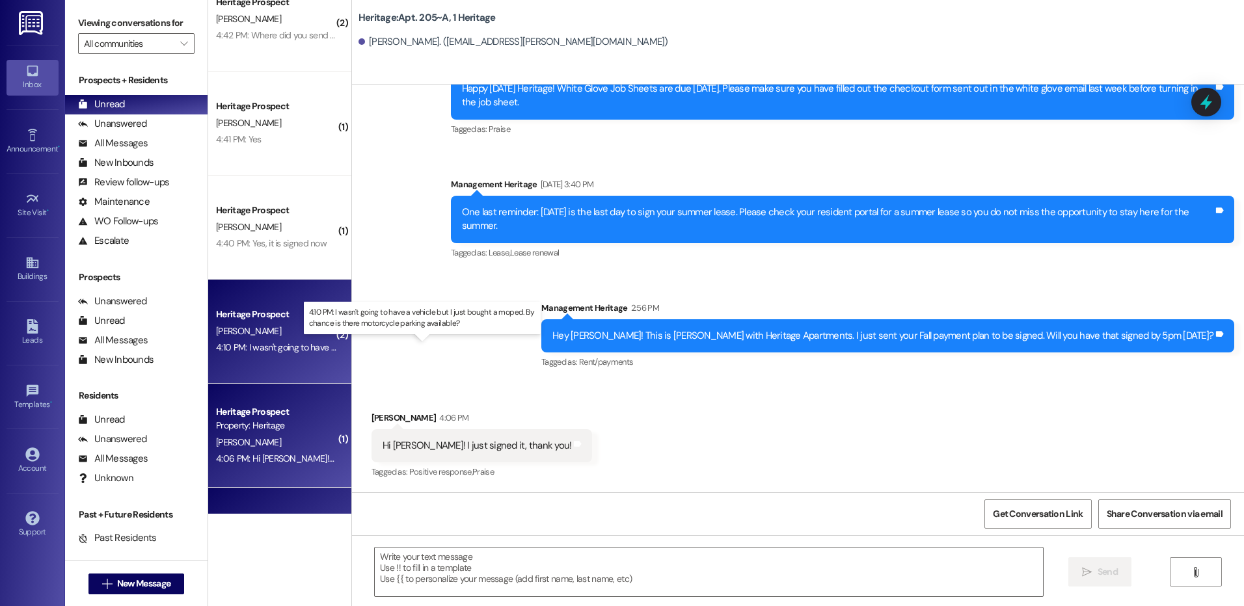
click at [274, 351] on div "4:10 PM: I wasn't going to have a vehicle but I just bought a moped. By chance …" at bounding box center [433, 347] width 435 height 12
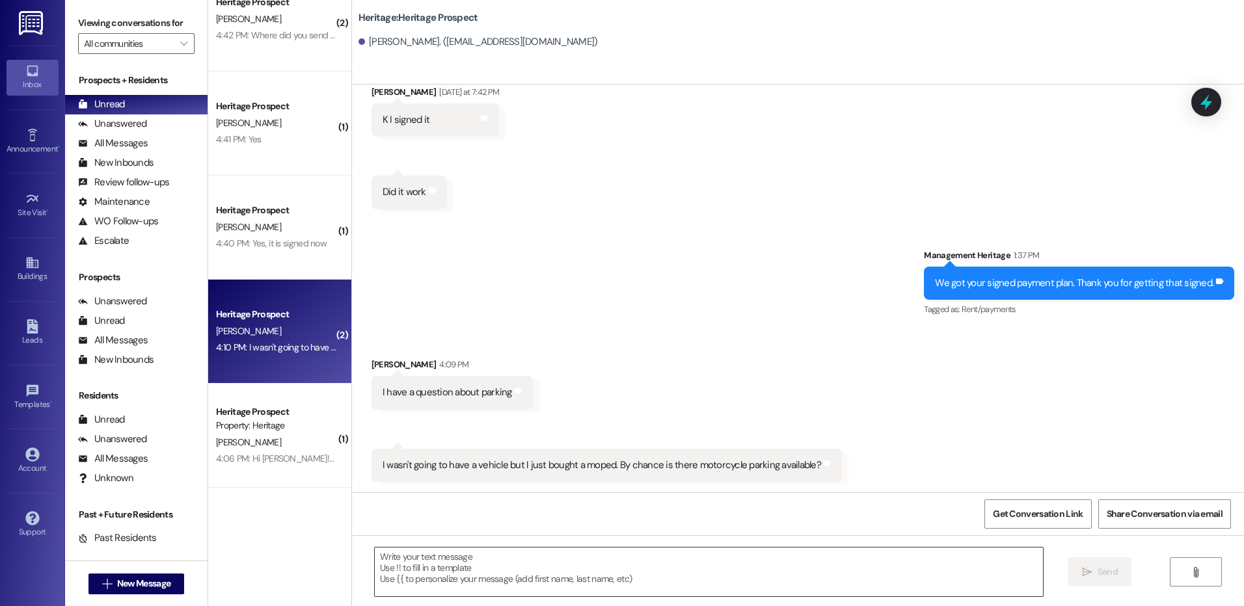
scroll to position [326, 0]
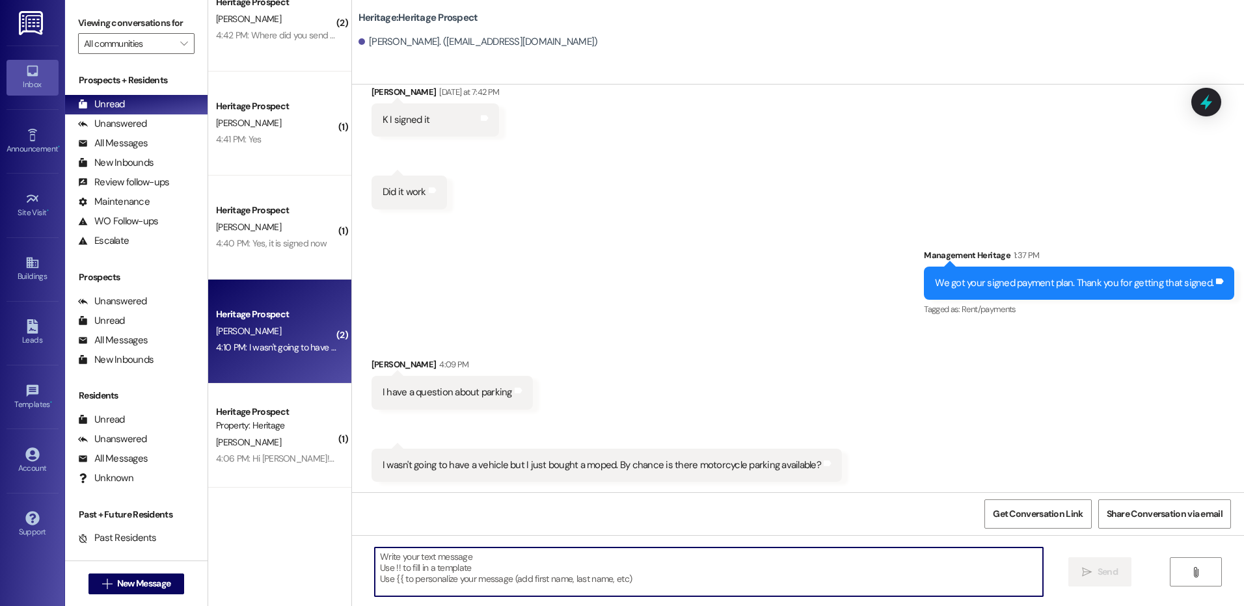
click at [436, 584] on textarea at bounding box center [708, 572] width 667 height 49
type textarea "W"
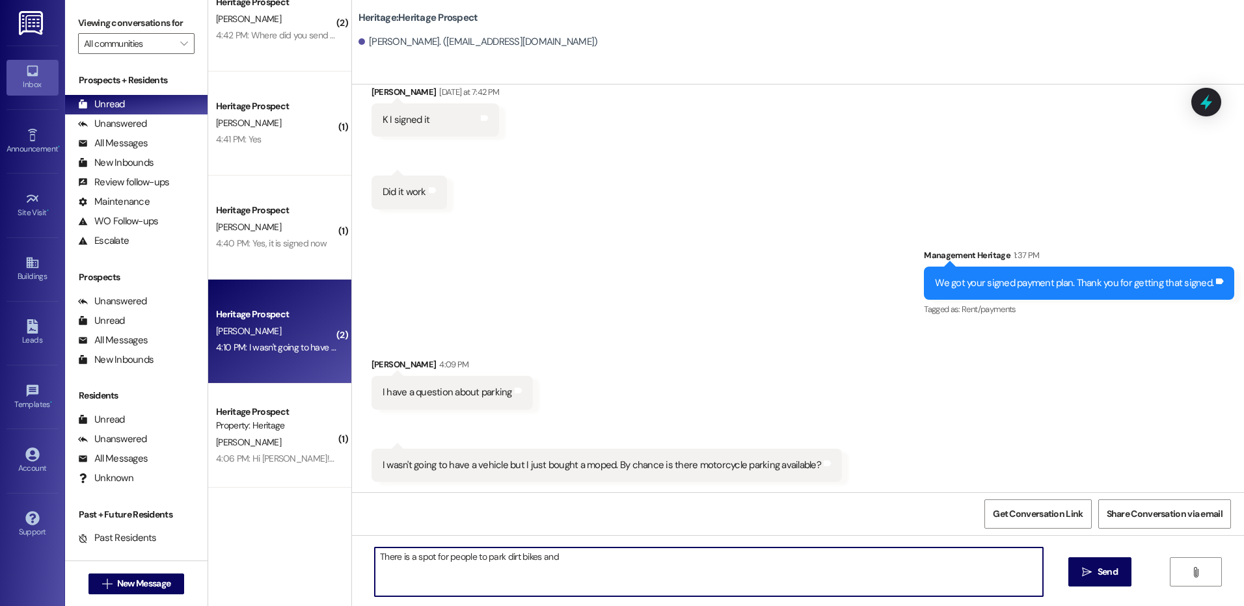
click at [571, 552] on textarea "There is a spot for people to park dirt bikes and" at bounding box center [708, 572] width 667 height 49
click at [1030, 554] on textarea "There is a spot for people to park dirt bikes, mopeds, and motorcycles for free…" at bounding box center [708, 572] width 667 height 49
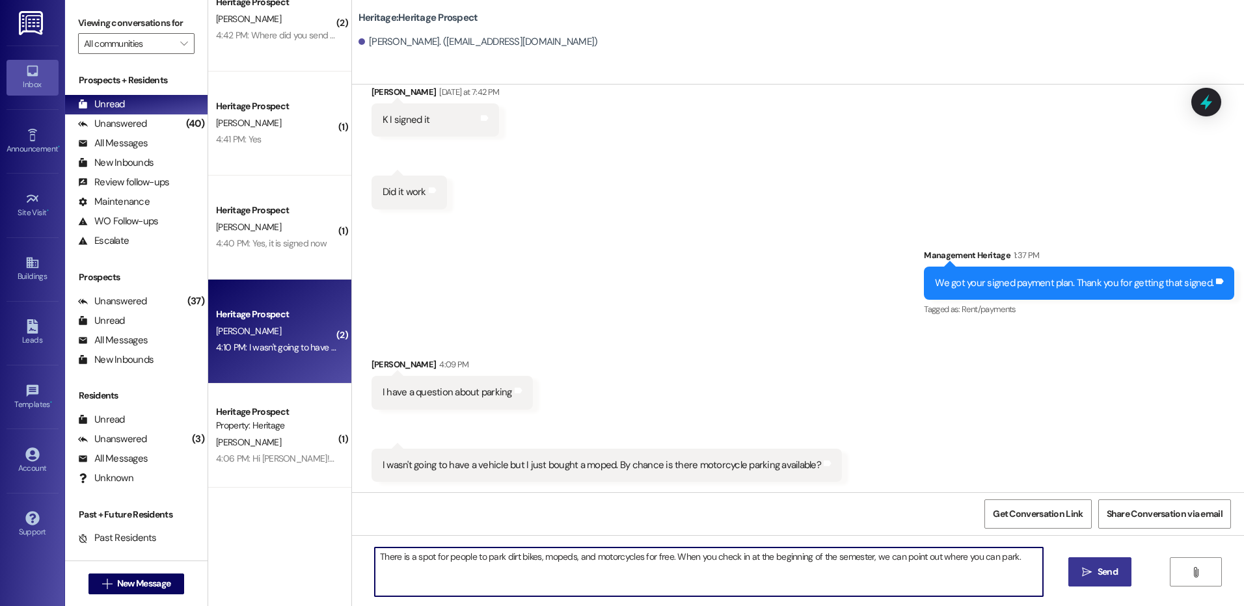
type textarea "There is a spot for people to park dirt bikes, mopeds, and motorcycles for free…"
click at [1111, 571] on span "Send" at bounding box center [1107, 572] width 20 height 14
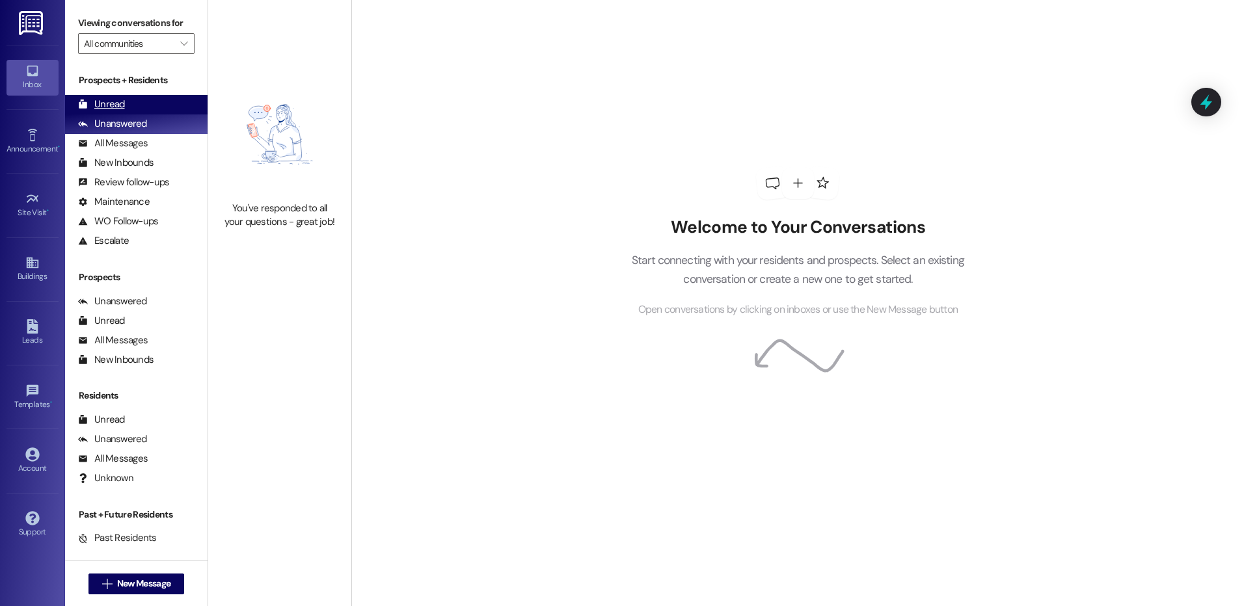
click at [116, 102] on div "Unread" at bounding box center [101, 105] width 47 height 14
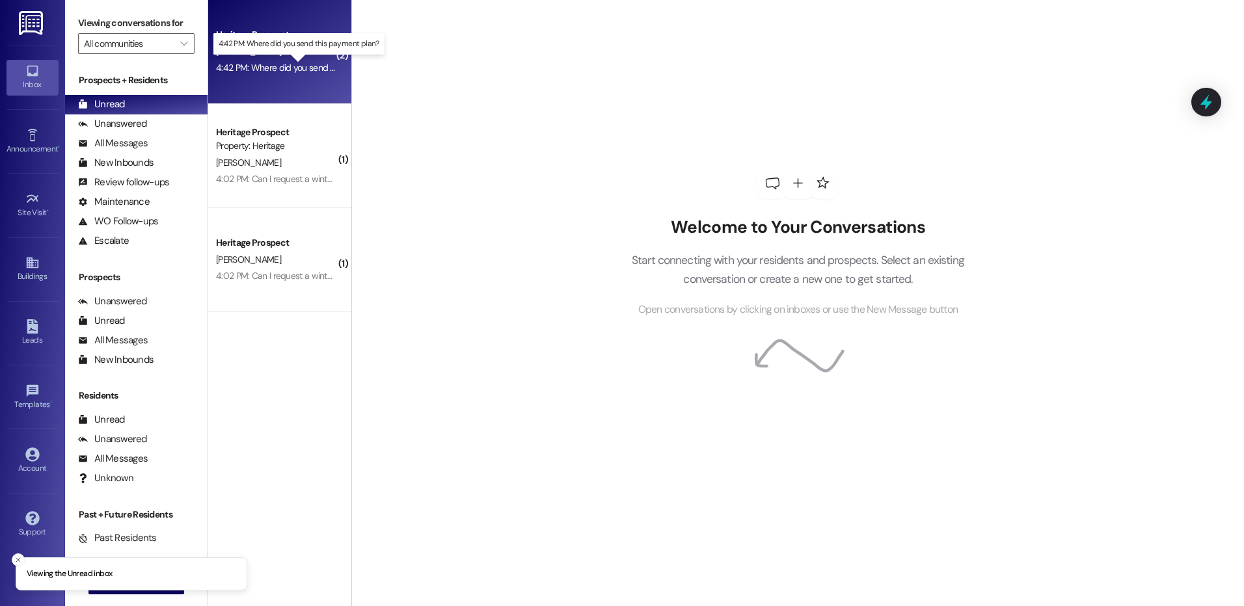
click at [289, 70] on div "4:42 PM: Where did you send this payment plan? 4:42 PM: Where did you send this…" at bounding box center [309, 68] width 187 height 12
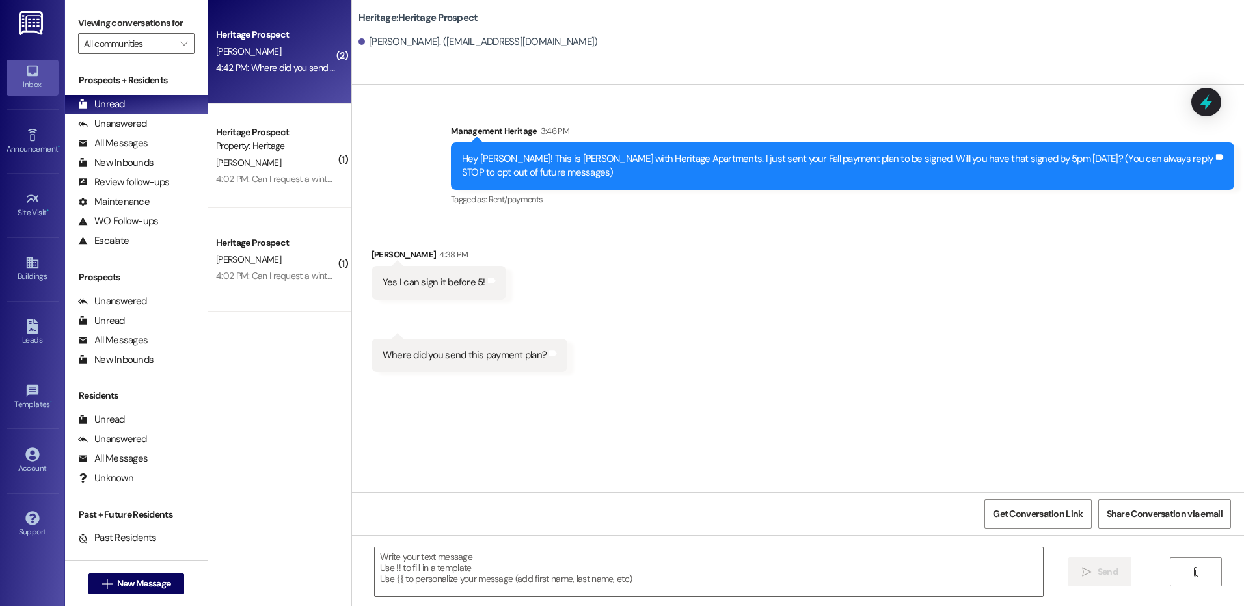
click at [494, 40] on div "[PERSON_NAME]. ([EMAIL_ADDRESS][DOMAIN_NAME])" at bounding box center [477, 42] width 239 height 14
click at [493, 44] on div "[PERSON_NAME]. ([EMAIL_ADDRESS][DOMAIN_NAME])" at bounding box center [477, 42] width 239 height 14
click at [551, 70] on div "Heritage: Heritage Prospect Brooke Doman. (brookedoman7@gmail.com)" at bounding box center [798, 42] width 892 height 85
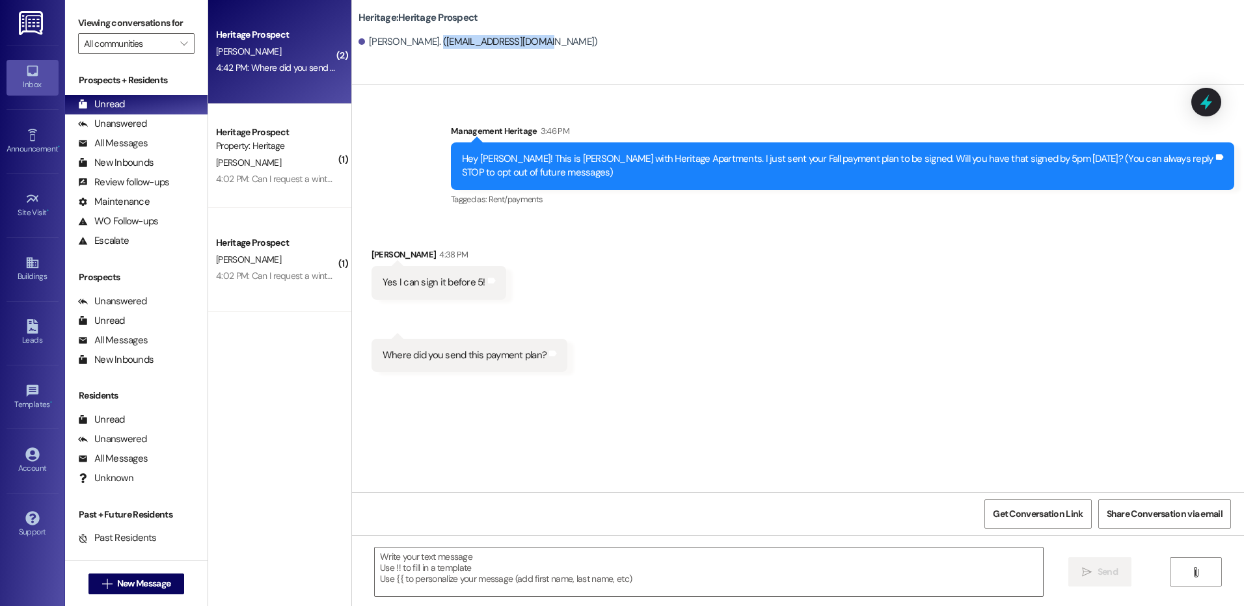
drag, startPoint x: 425, startPoint y: 39, endPoint x: 534, endPoint y: 35, distance: 108.7
click at [534, 35] on div "Brooke Doman. (brookedoman7@gmail.com)" at bounding box center [477, 42] width 239 height 14
copy div "brookedoman7@gmail.com"
click at [445, 561] on textarea at bounding box center [708, 572] width 667 height 49
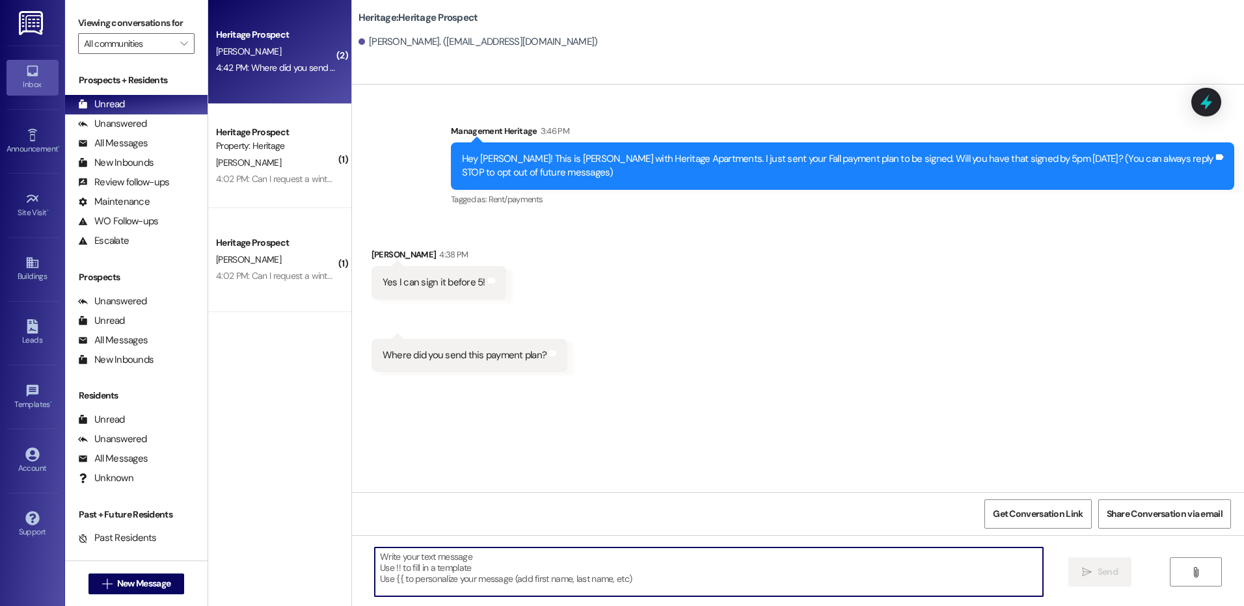
paste textarea "brookedoman7@gmail.com"
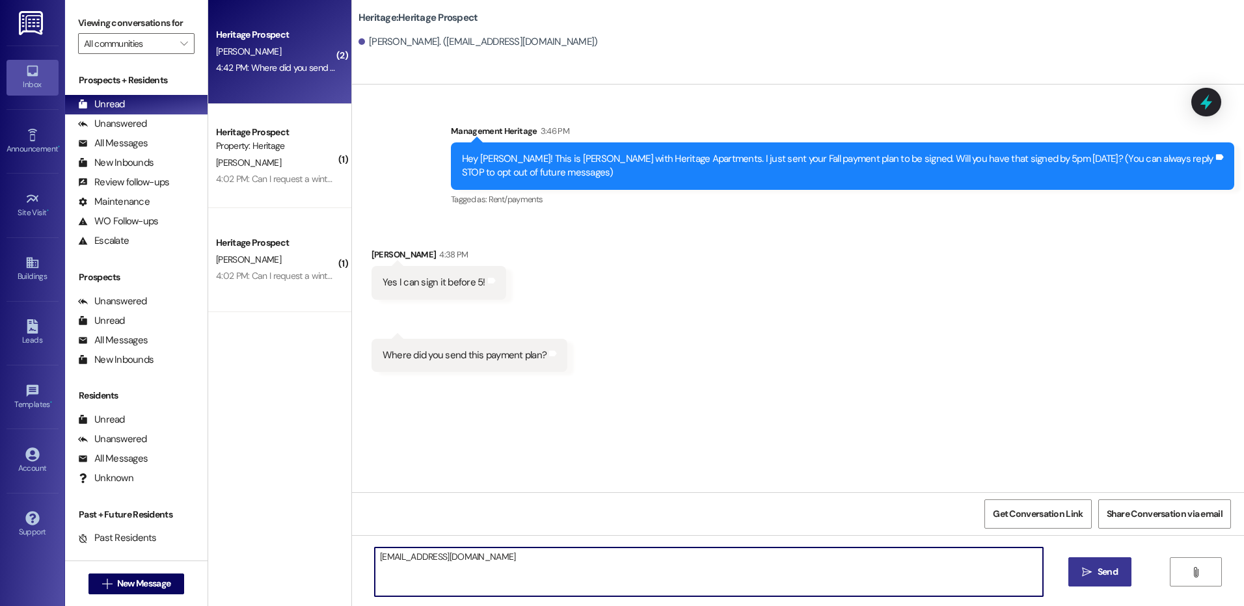
type textarea "brookedoman7@gmail.com"
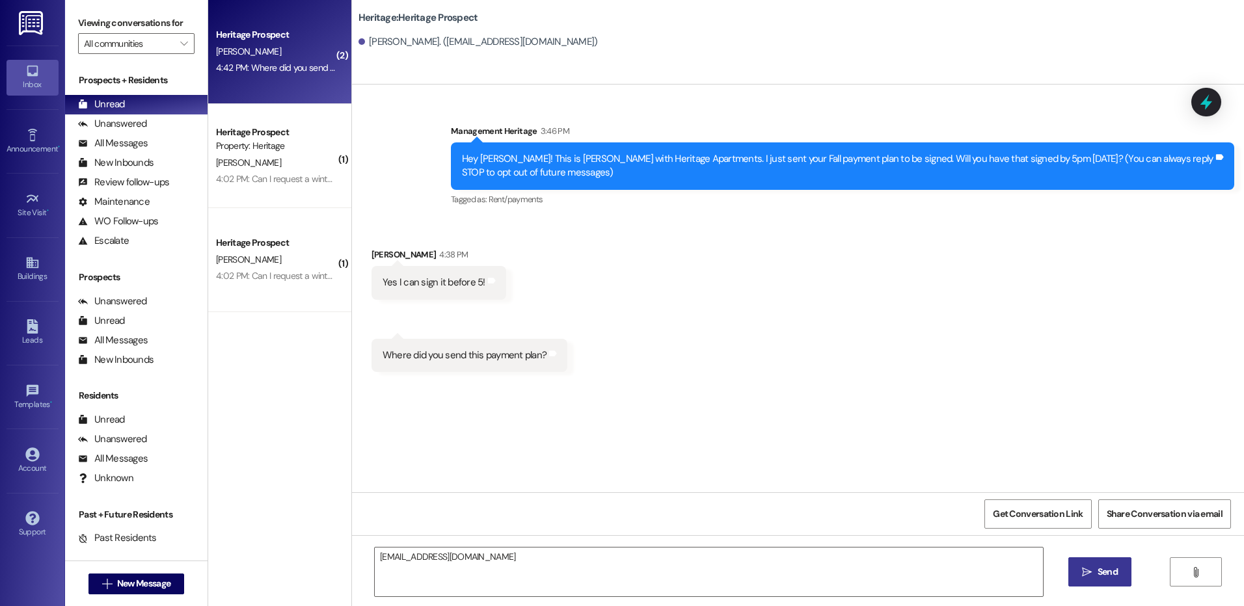
click at [1115, 578] on span "Send" at bounding box center [1107, 572] width 20 height 14
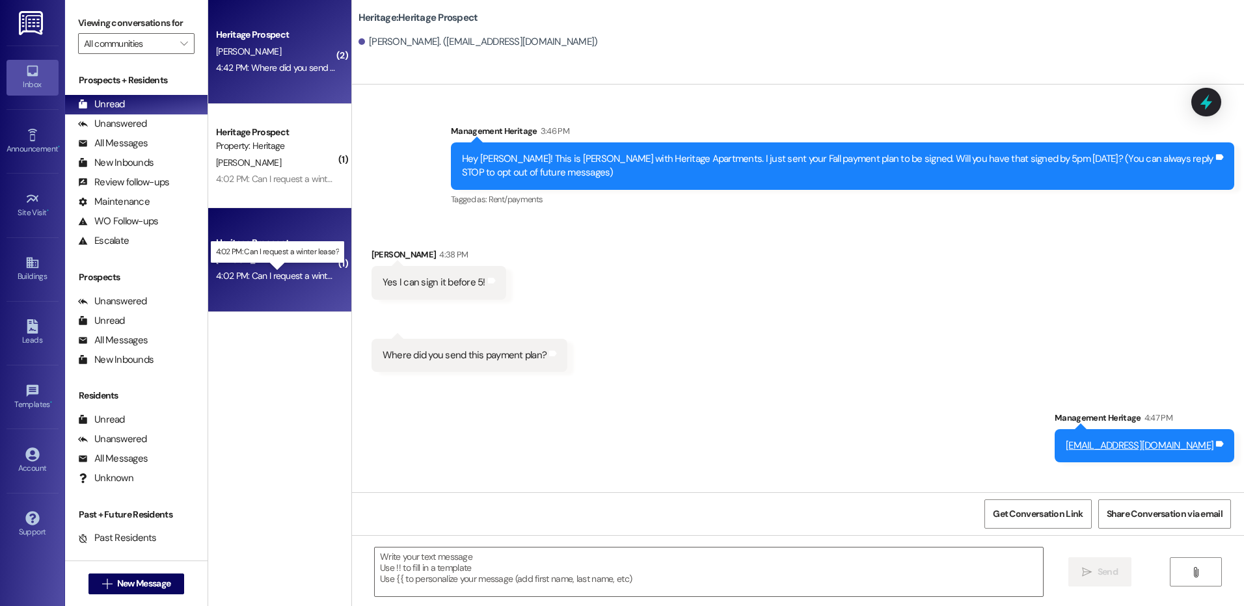
click at [269, 274] on div "4:02 PM: Can I request a winter lease? 4:02 PM: Can I request a winter lease?" at bounding box center [288, 276] width 144 height 12
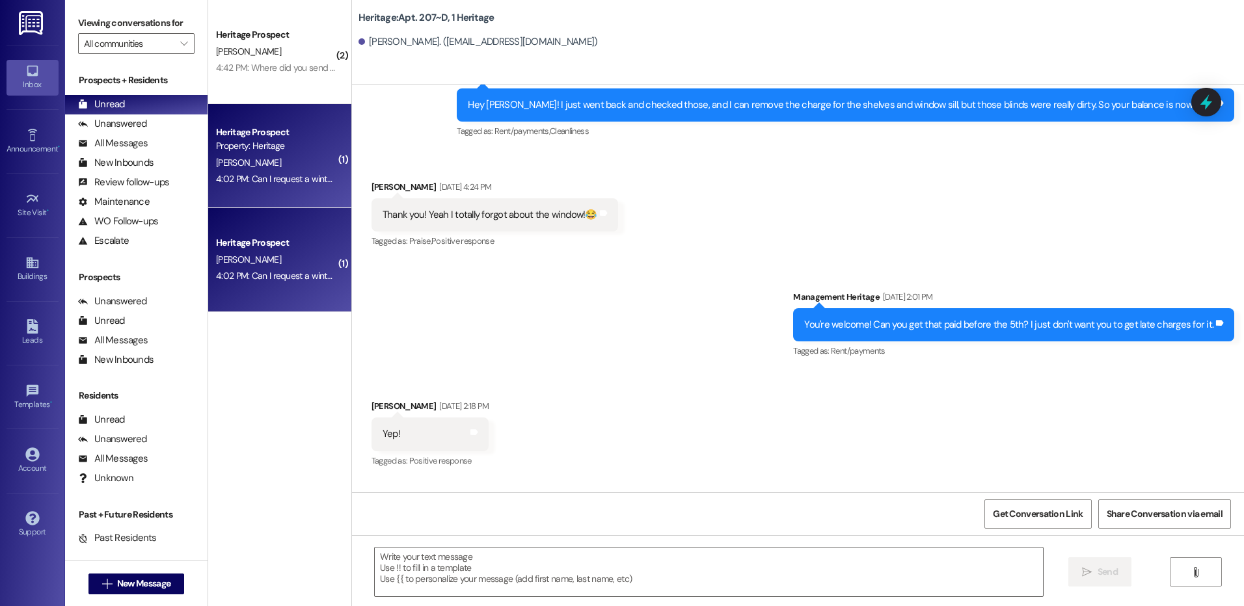
scroll to position [4067, 0]
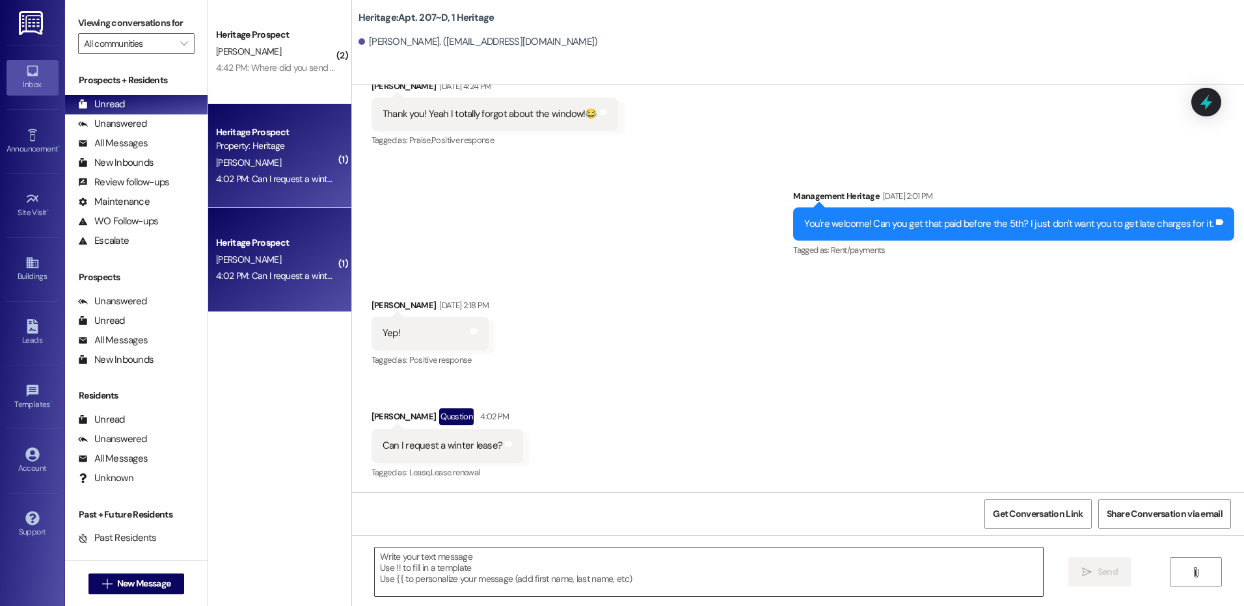
click at [401, 572] on textarea at bounding box center [708, 572] width 667 height 49
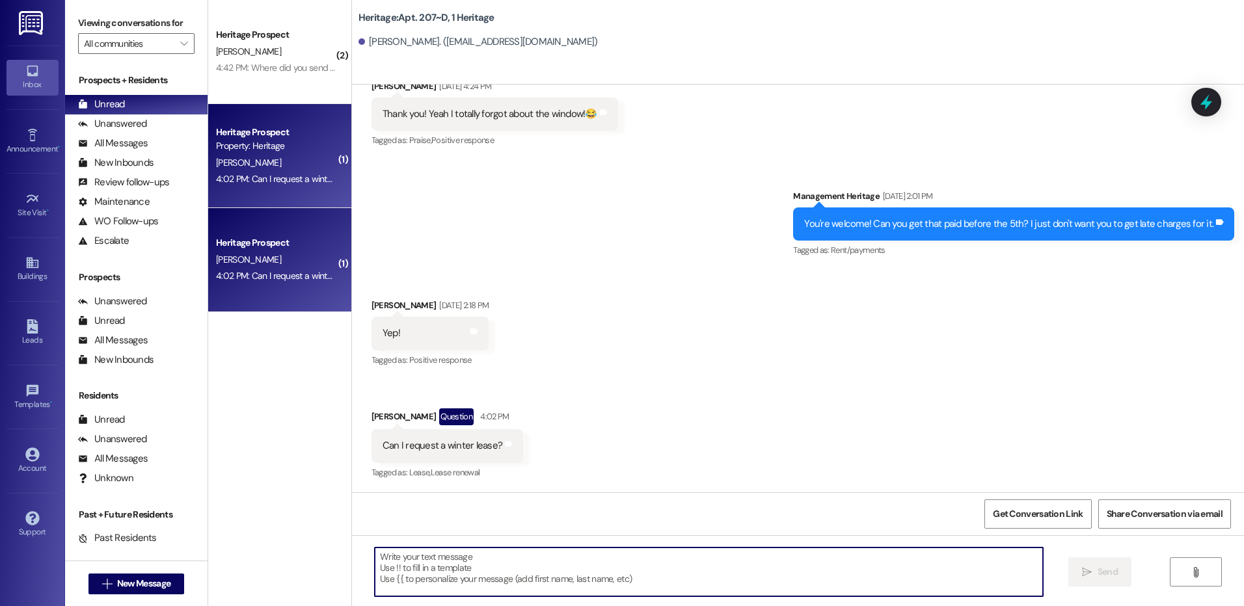
click at [413, 567] on textarea at bounding box center [708, 572] width 667 height 49
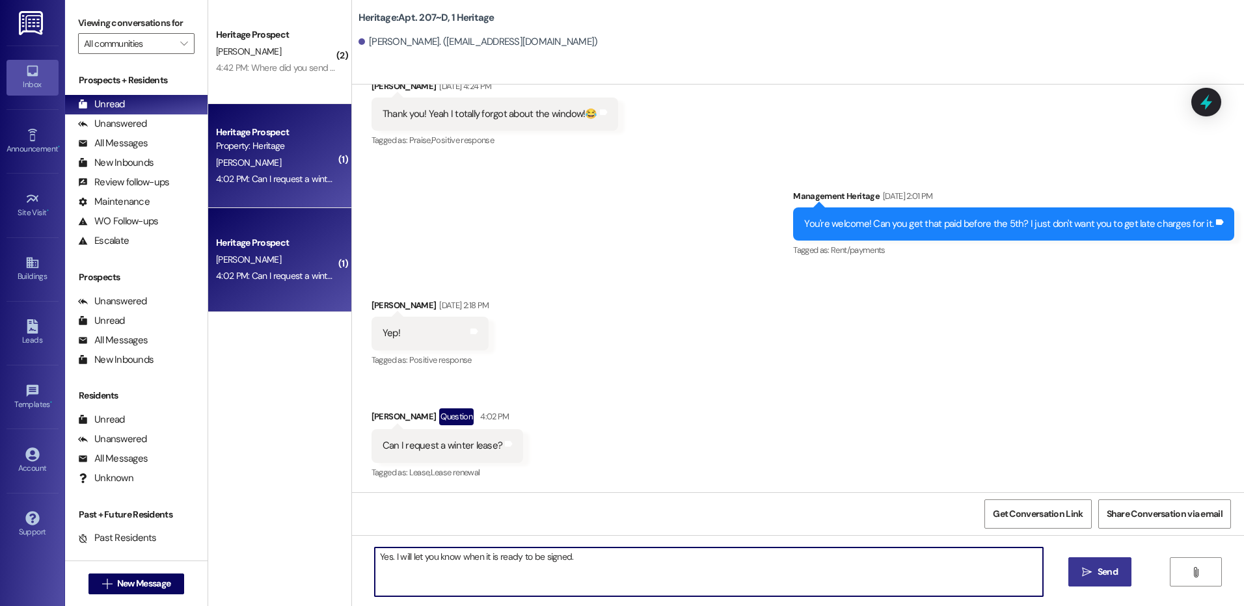
type textarea "Yes. I will let you know when it is ready to be signed."
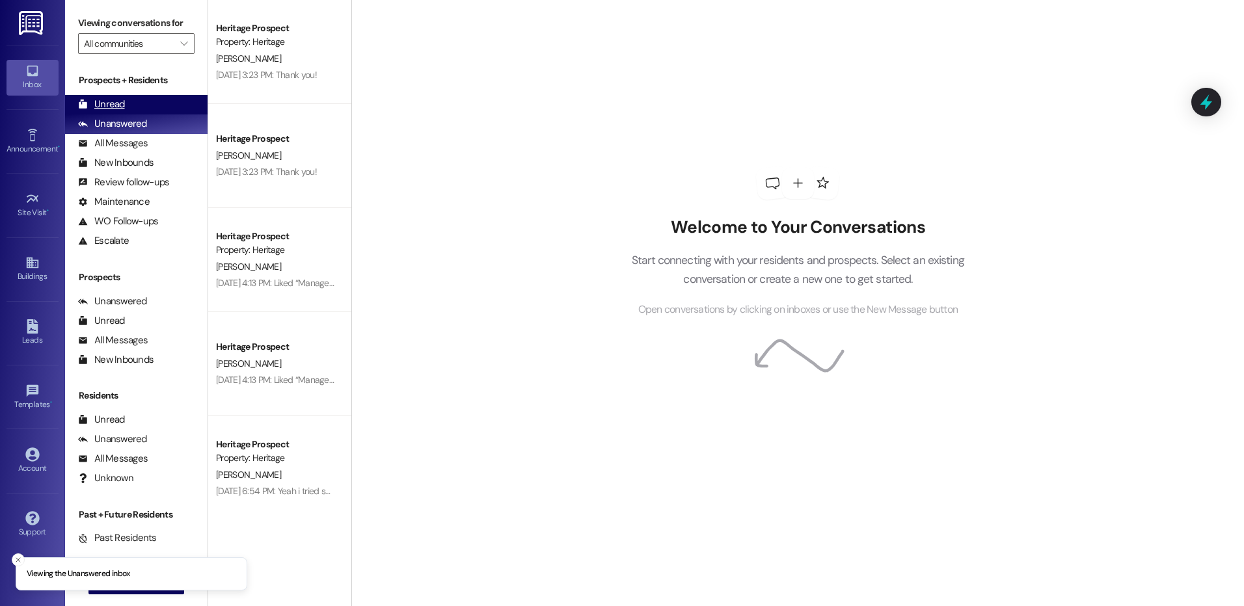
click at [140, 100] on div "Unread (0)" at bounding box center [136, 105] width 142 height 20
click at [172, 108] on div "Unread (0)" at bounding box center [136, 105] width 142 height 20
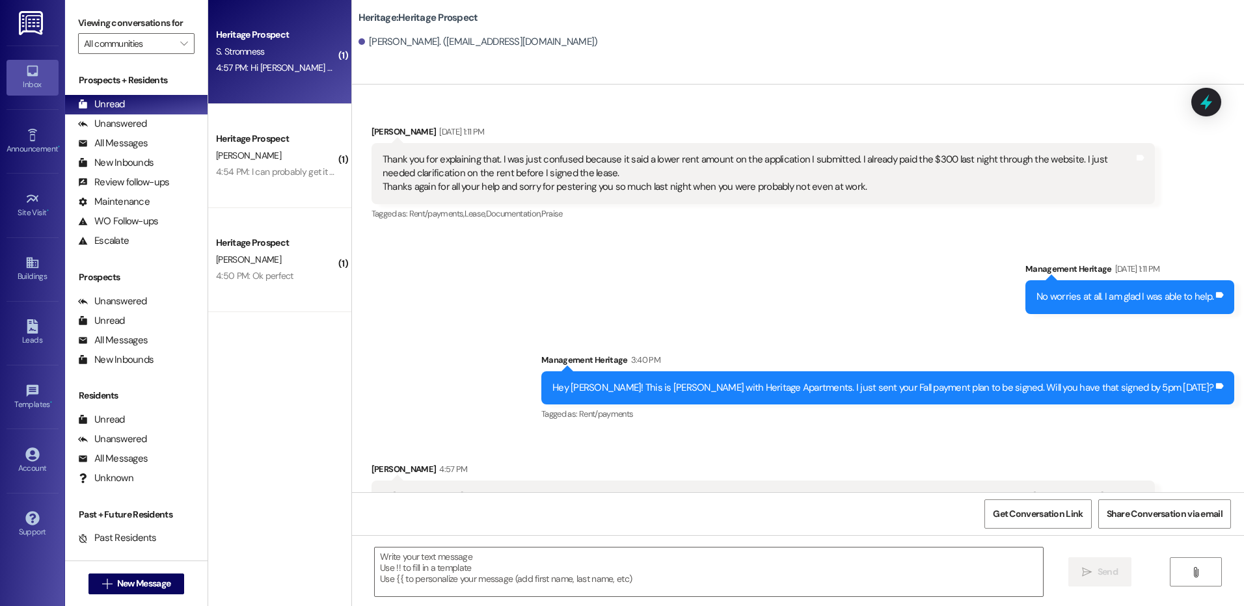
scroll to position [1464, 0]
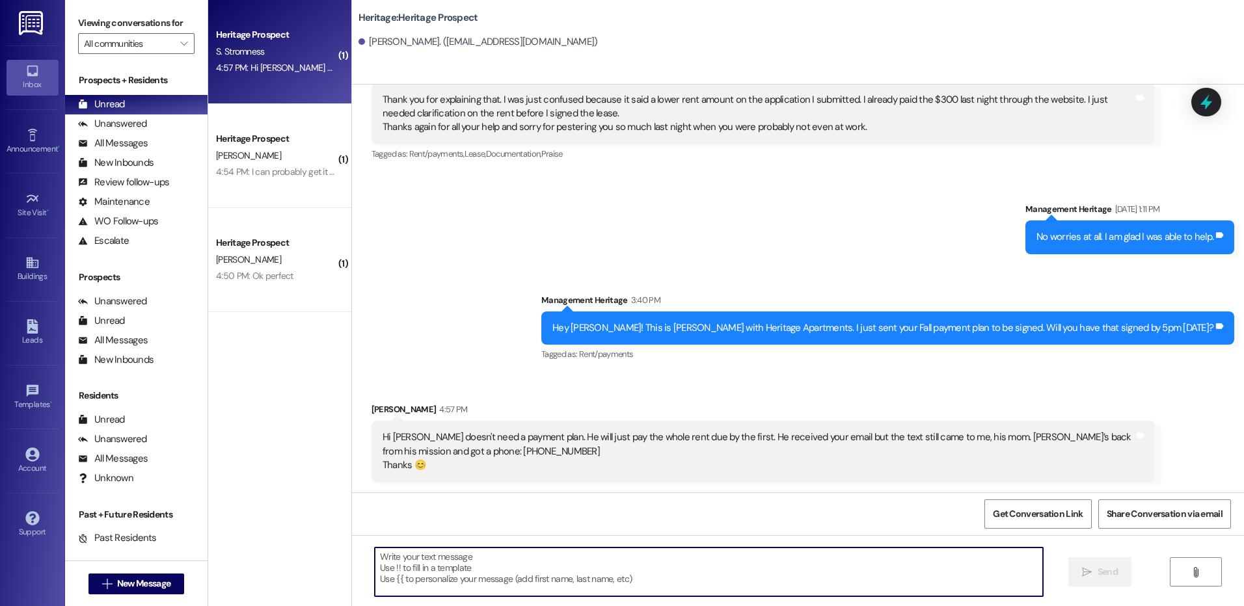
click at [431, 574] on textarea at bounding box center [708, 572] width 667 height 49
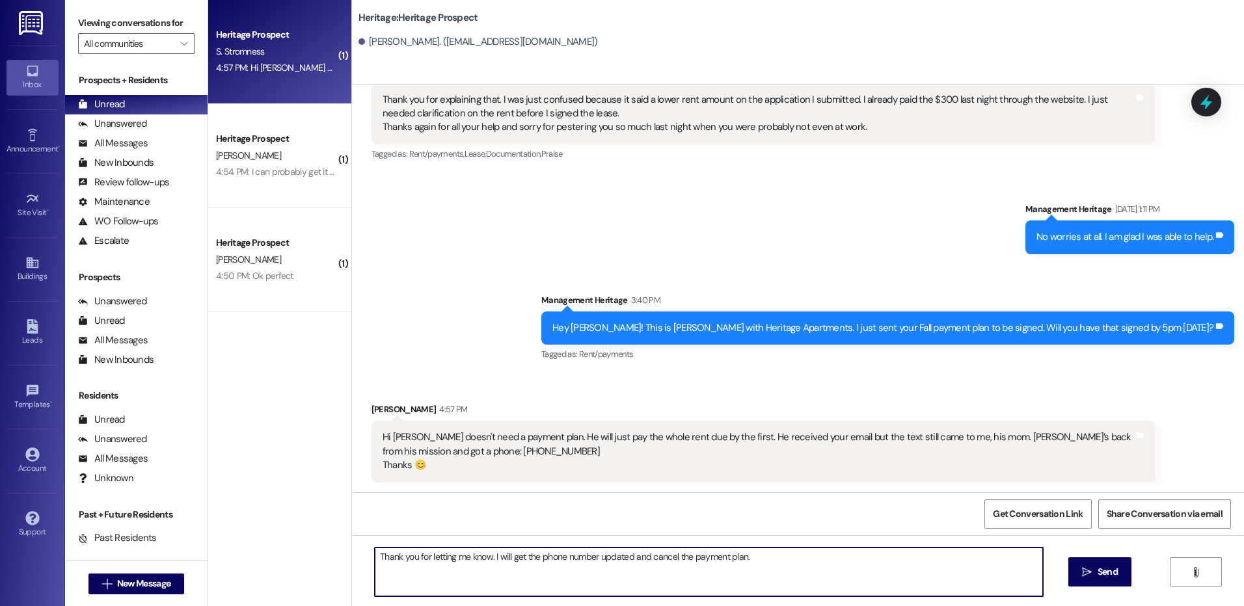
type textarea "Thank you for letting me know. I will get the phone number updated and cancel t…"
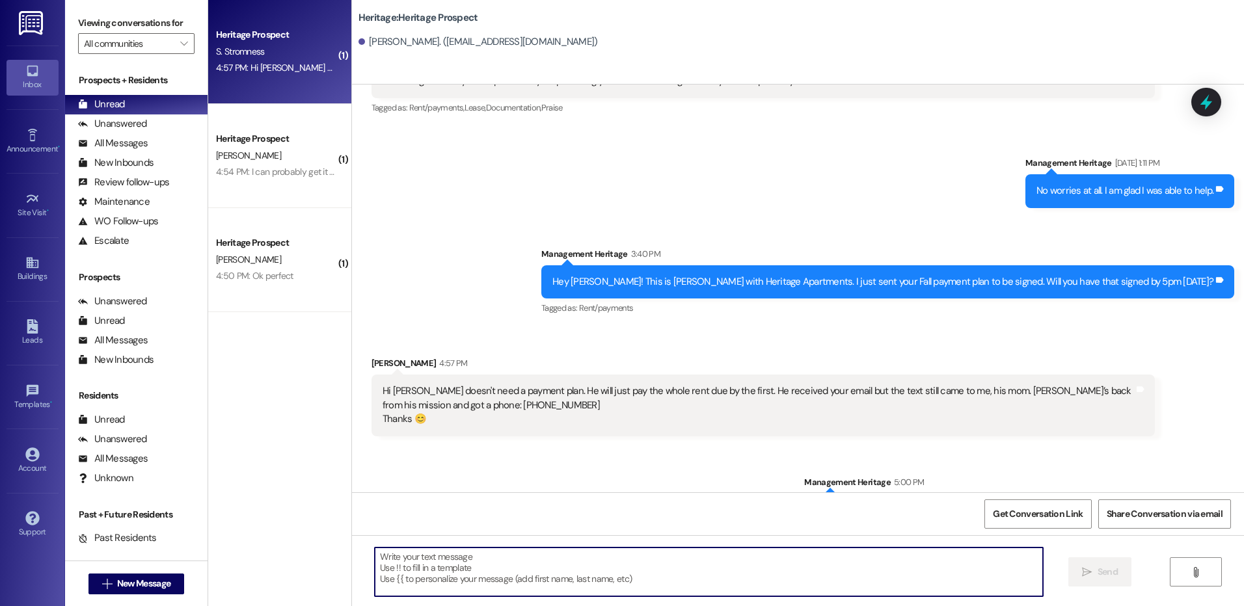
scroll to position [1555, 0]
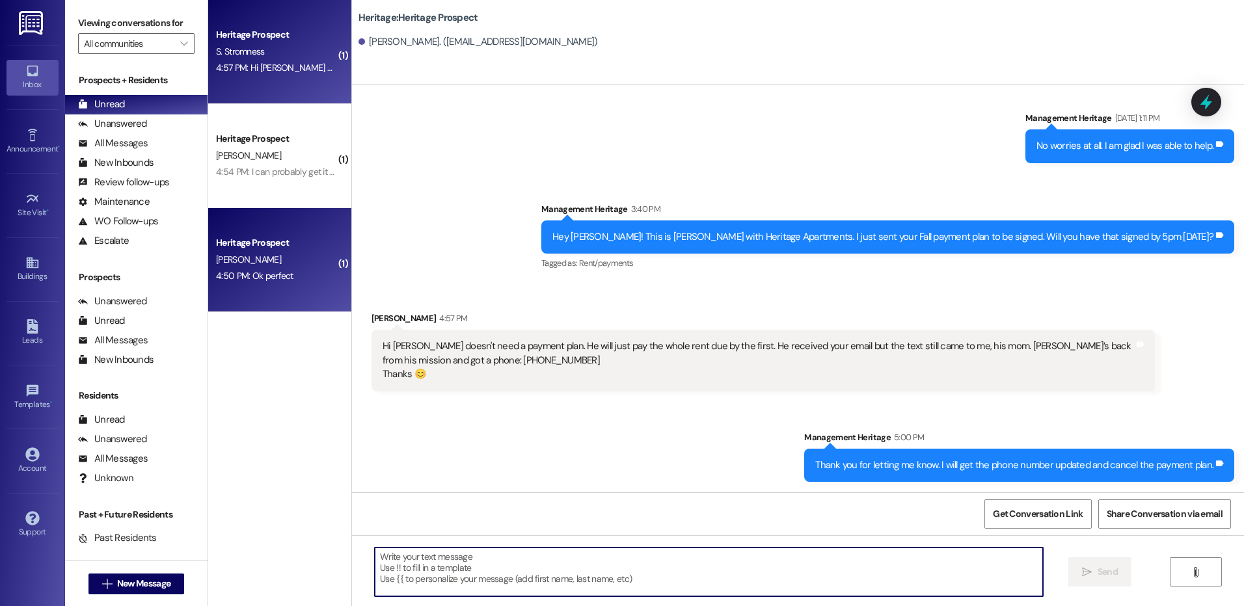
click at [295, 291] on div "Heritage Prospect B. Doman 4:50 PM: Ok perfect 4:50 PM: Ok perfect" at bounding box center [279, 260] width 143 height 104
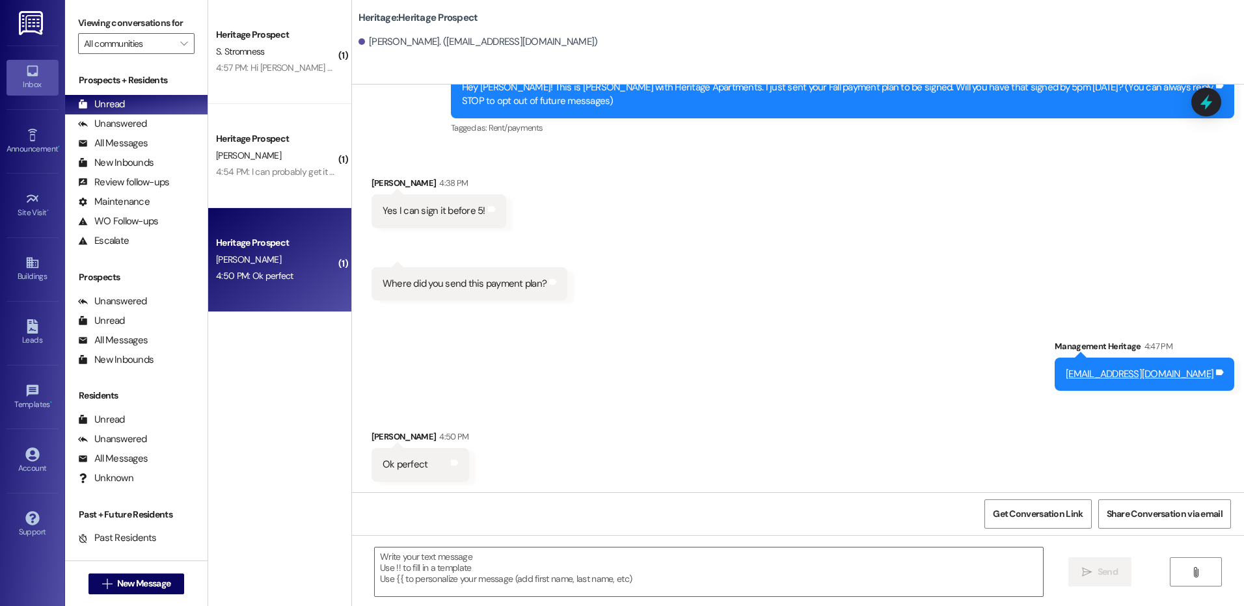
scroll to position [72, 0]
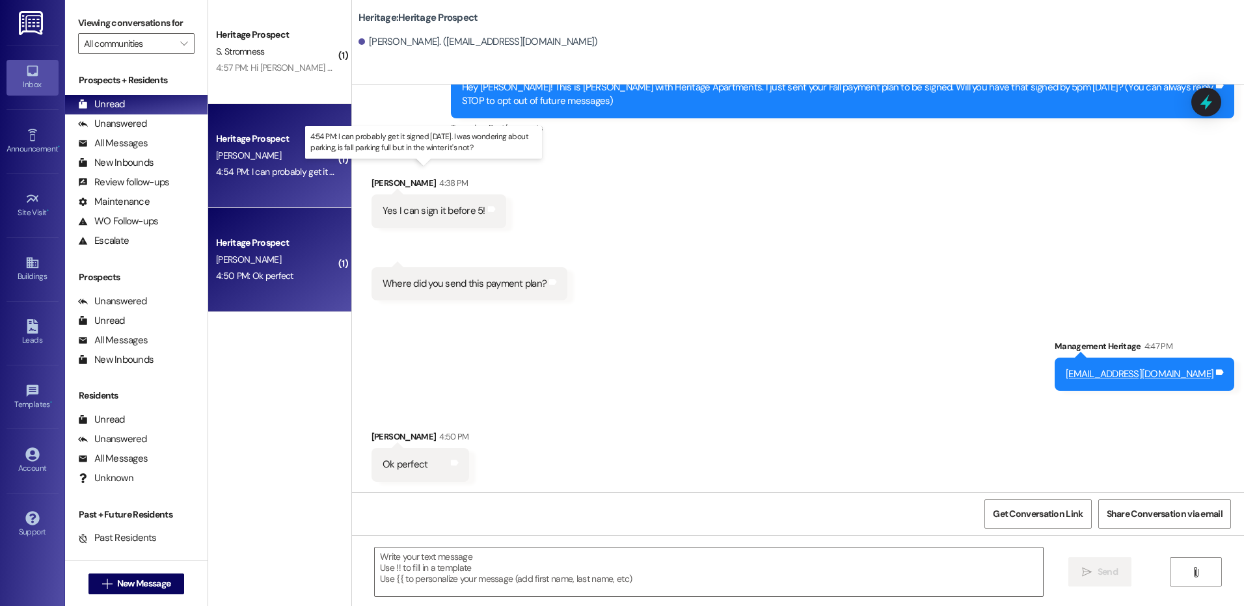
click at [286, 176] on div "4:54 PM: I can probably get it signed today. I was wondering about parking, is …" at bounding box center [437, 172] width 443 height 12
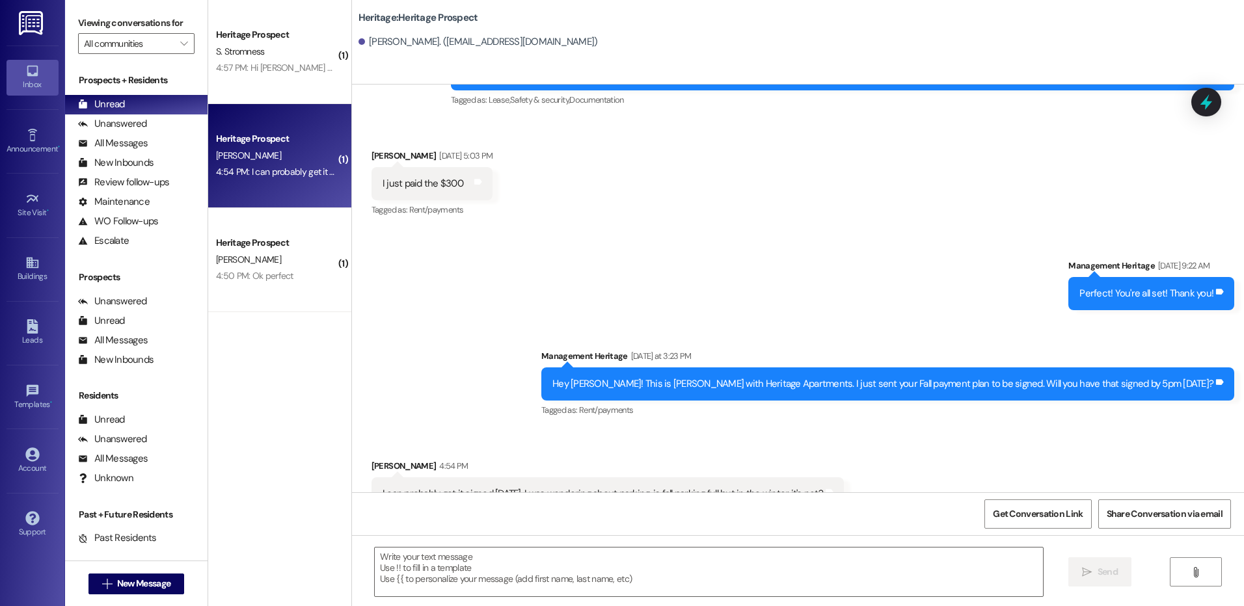
scroll to position [1614, 0]
click at [455, 578] on textarea at bounding box center [708, 572] width 667 height 49
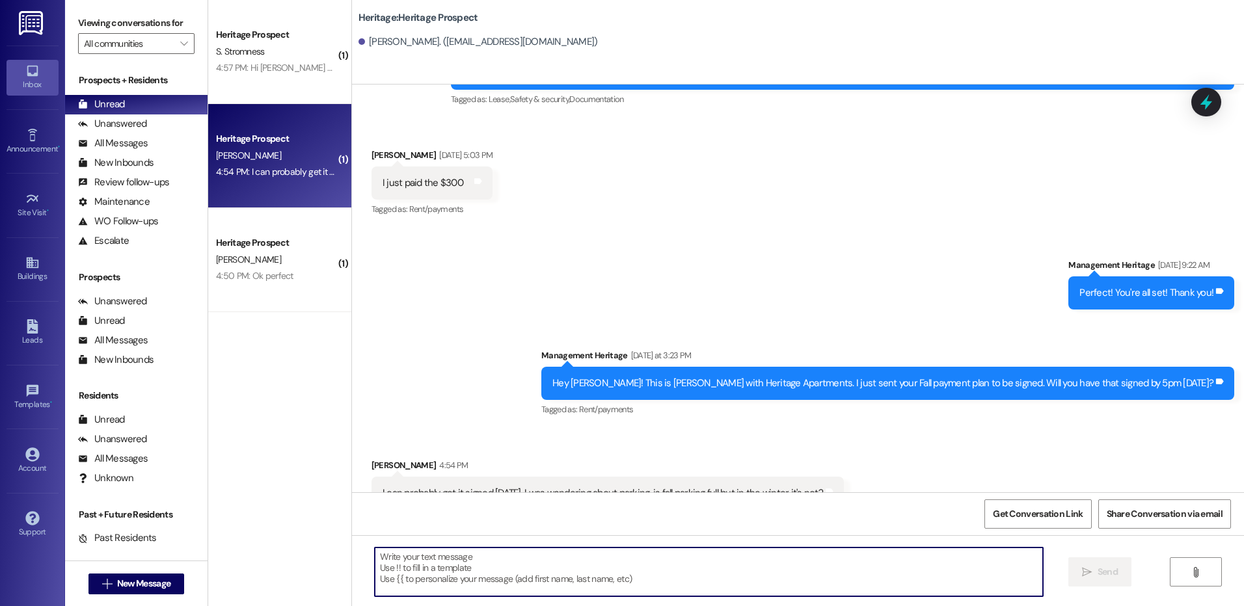
type textarea "T"
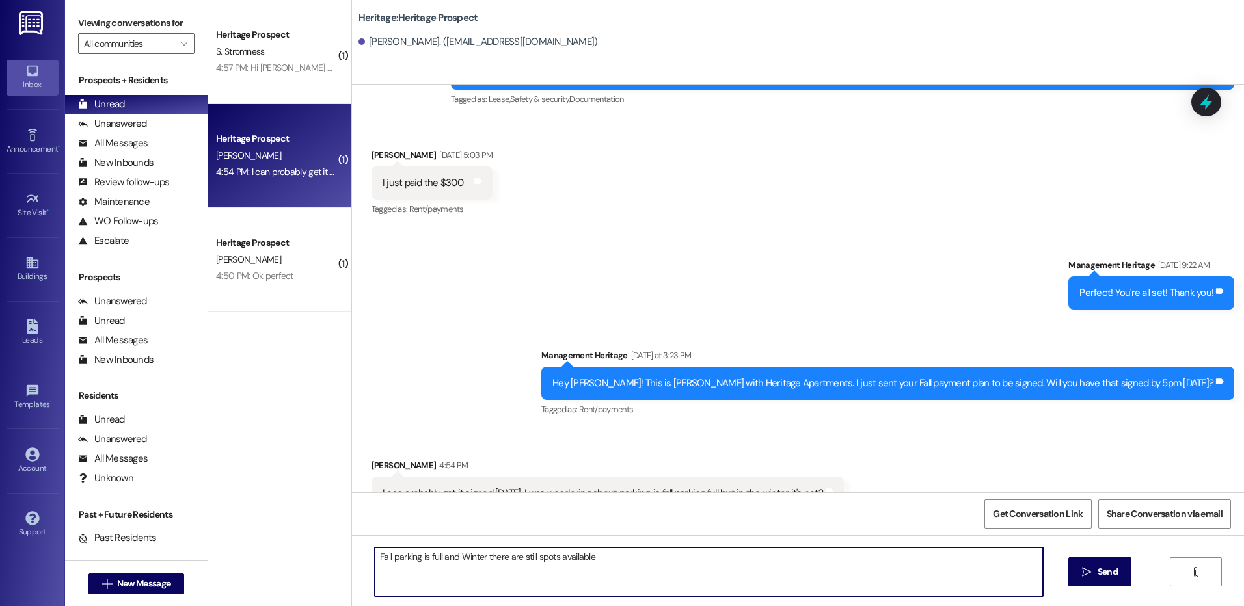
type textarea "Fall parking is full and Winter there are still spots available."
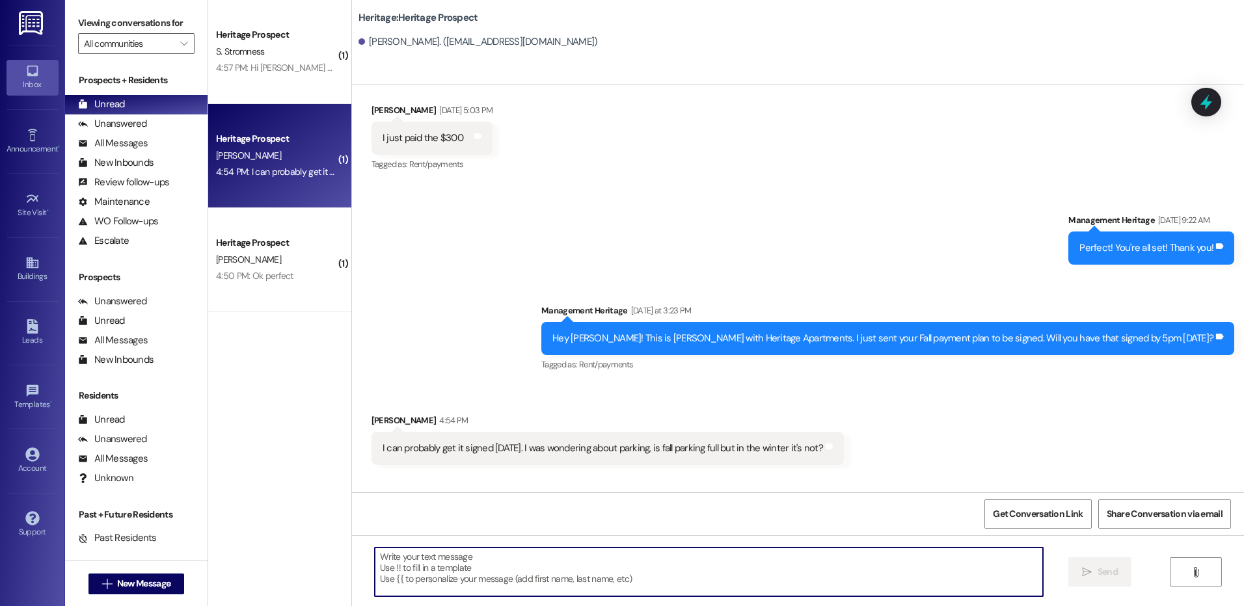
scroll to position [1706, 0]
